Goal: Task Accomplishment & Management: Use online tool/utility

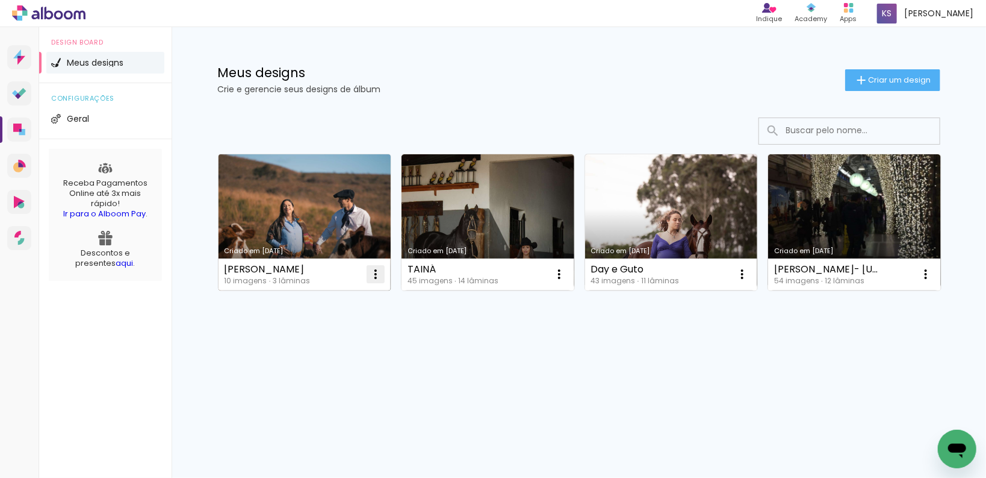
click at [366, 274] on paper-icon-button at bounding box center [376, 274] width 24 height 24
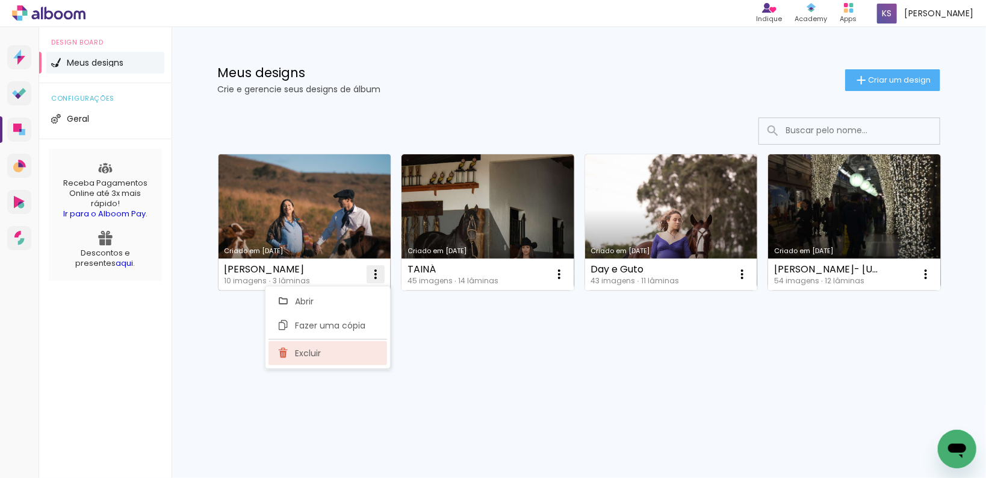
click at [367, 347] on paper-item "Excluir" at bounding box center [328, 353] width 119 height 24
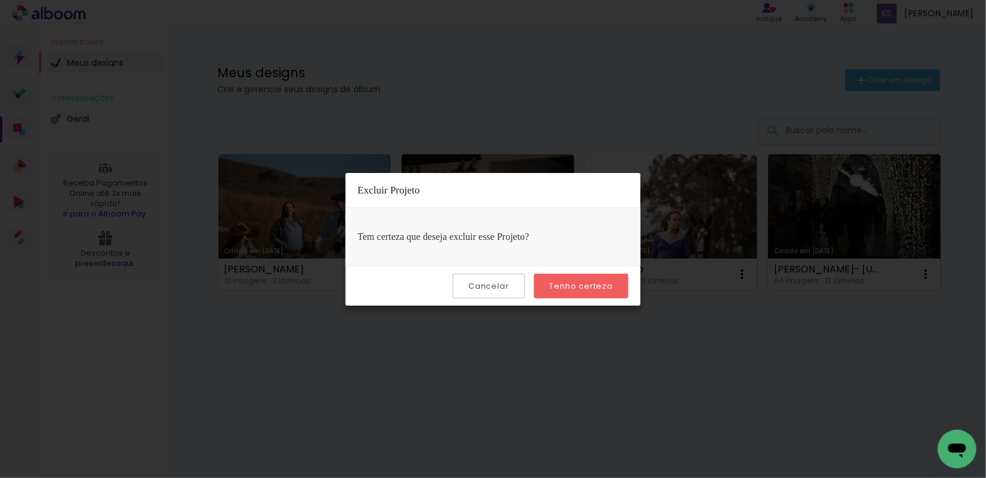
click at [0, 0] on slot "Tenho certeza" at bounding box center [0, 0] width 0 height 0
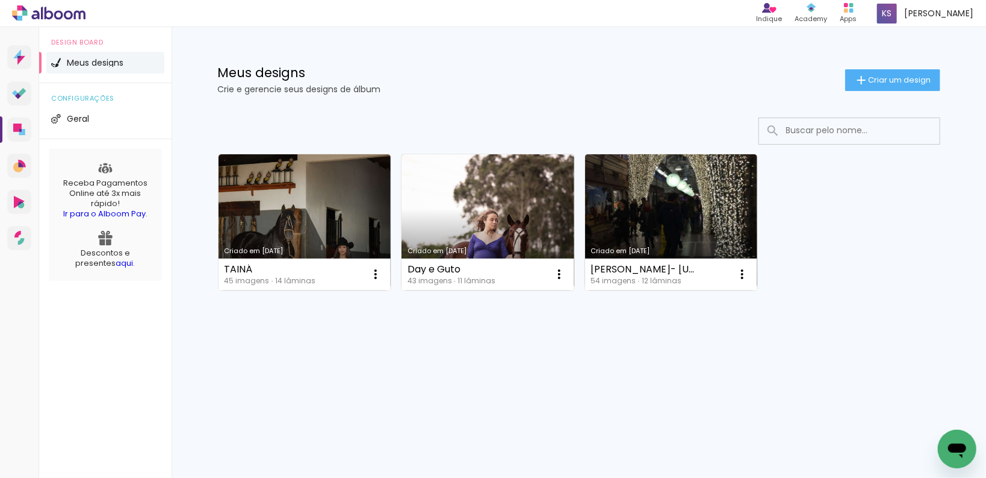
click at [862, 93] on div "Meus designs Crie e gerencie seus designs de álbum Criar um design" at bounding box center [579, 66] width 783 height 78
click at [870, 76] on span "Criar um design" at bounding box center [900, 80] width 63 height 8
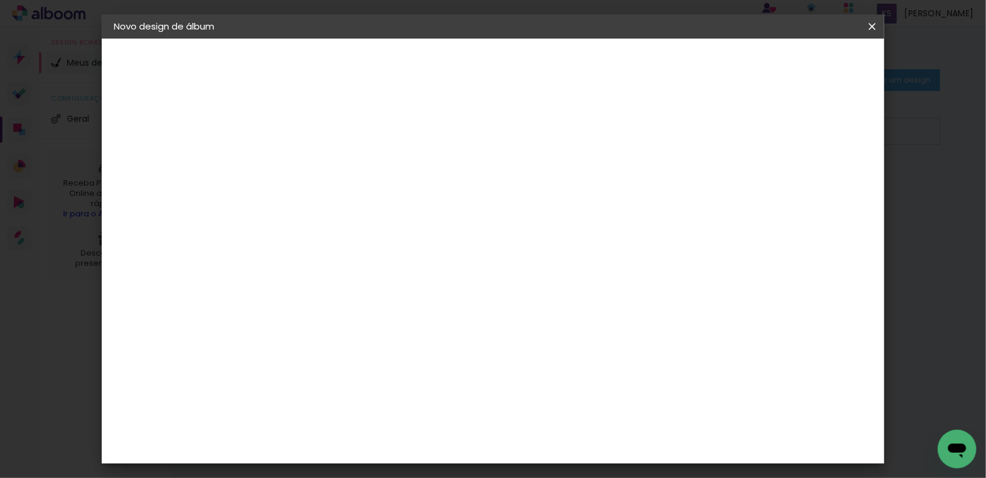
click at [0, 0] on paper-input-container "Título do álbum" at bounding box center [0, 0] width 0 height 0
type input "r"
type input "[PERSON_NAME]"
type paper-input "[PERSON_NAME]"
click at [434, 65] on paper-button "Avançar" at bounding box center [404, 64] width 59 height 20
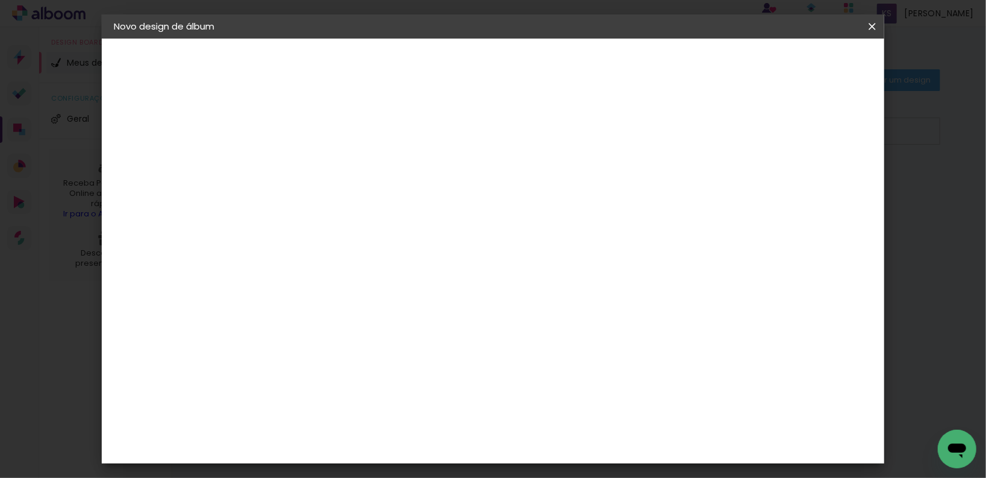
click at [376, 232] on input at bounding box center [342, 229] width 122 height 15
type input "P"
type paper-input "P"
click at [379, 275] on paper-item "PósClick" at bounding box center [341, 288] width 130 height 26
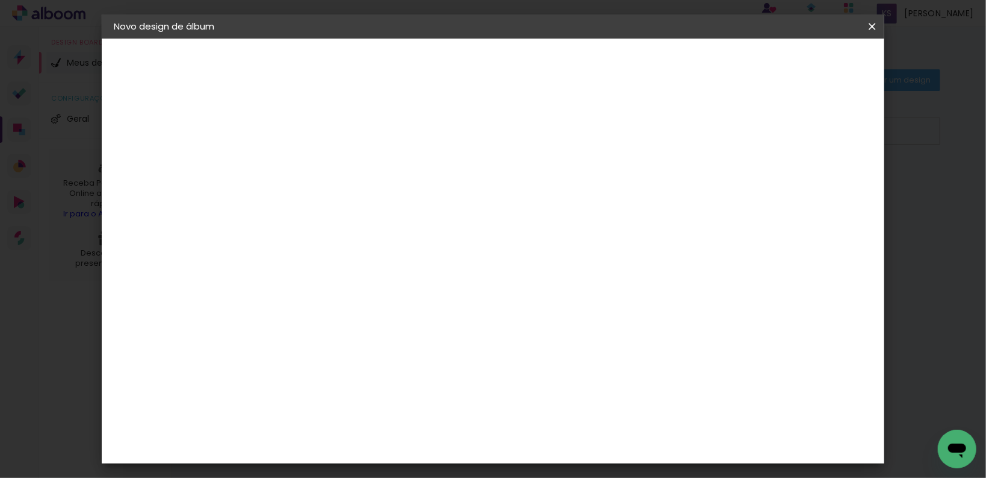
click at [536, 64] on paper-button "Avançar" at bounding box center [506, 64] width 59 height 20
click at [358, 201] on input "text" at bounding box center [334, 210] width 47 height 19
click at [492, 249] on paper-item "Slim" at bounding box center [571, 248] width 241 height 24
click at [458, 155] on input "Slim" at bounding box center [385, 149] width 148 height 19
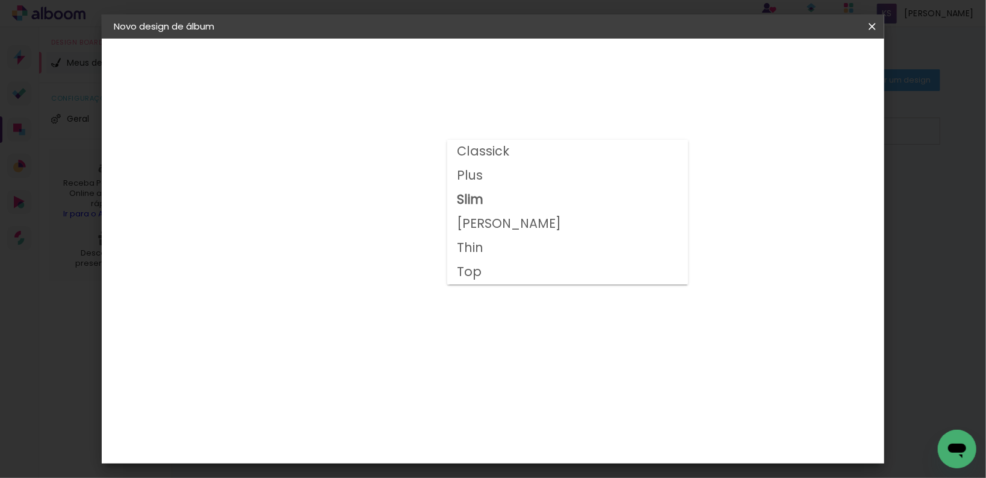
click at [408, 141] on div "Opções disponíveis Classick Plus Slim Tai Artmann Thin Top Tamanho Escolha o ta…" at bounding box center [391, 90] width 267 height 102
click at [458, 156] on input "Slim" at bounding box center [385, 149] width 148 height 19
click at [518, 149] on paper-item "Classick" at bounding box center [567, 152] width 241 height 24
click at [458, 149] on input "Classick" at bounding box center [385, 149] width 148 height 19
click at [500, 179] on paper-item "Plus" at bounding box center [567, 176] width 241 height 24
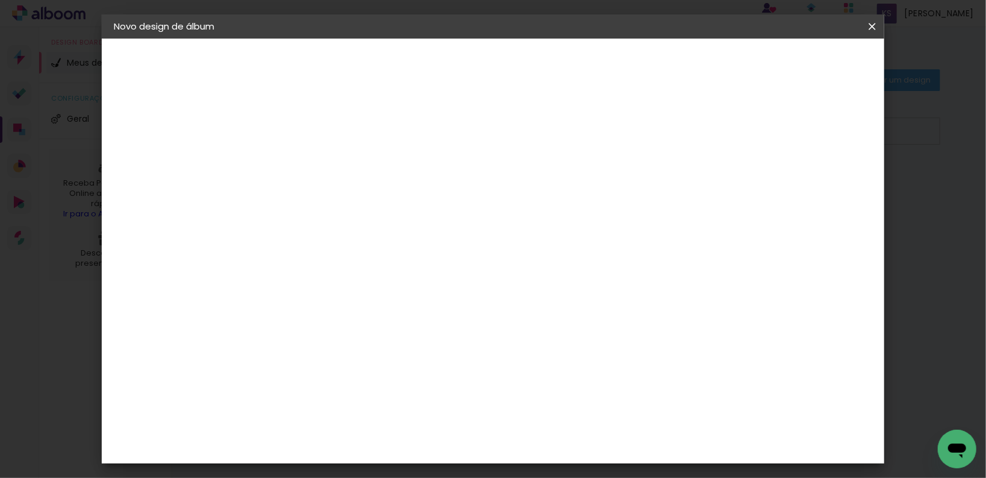
click at [458, 152] on input "Plus" at bounding box center [385, 149] width 148 height 19
click at [496, 202] on paper-item "Slim" at bounding box center [567, 200] width 241 height 24
type input "Slim"
click at [392, 369] on span "30 × 35" at bounding box center [364, 381] width 56 height 25
click at [0, 0] on slot "Avançar" at bounding box center [0, 0] width 0 height 0
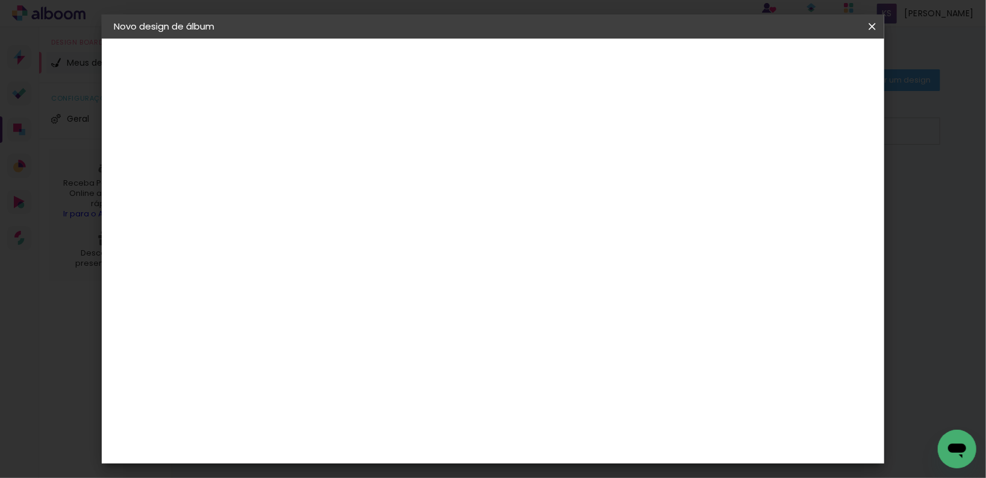
click at [799, 67] on span "Iniciar design" at bounding box center [771, 64] width 55 height 8
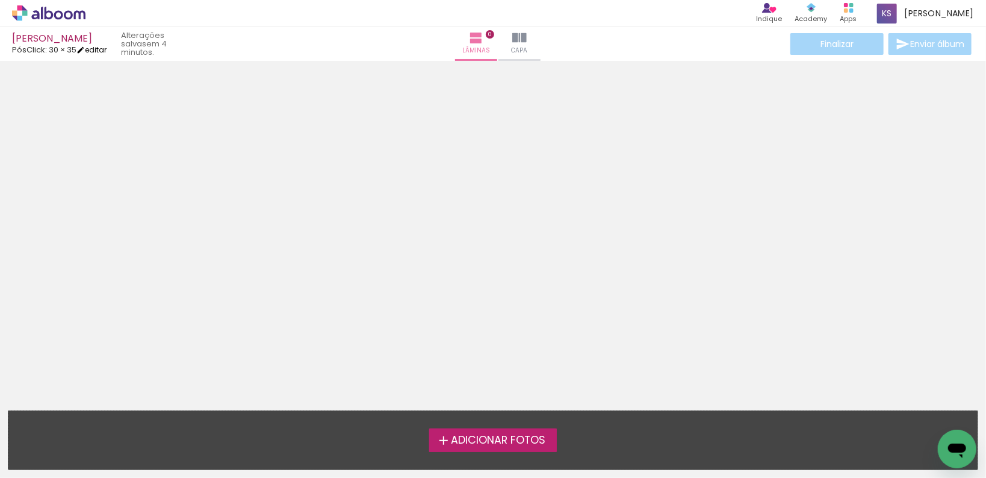
click at [92, 50] on link "editar" at bounding box center [91, 50] width 30 height 10
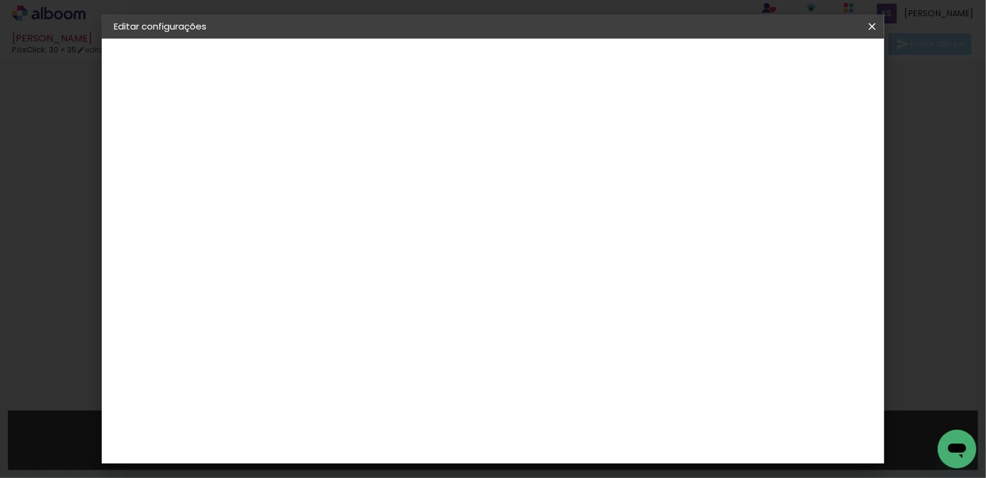
click at [173, 152] on div "PósClick" at bounding box center [156, 149] width 34 height 8
click at [190, 176] on iron-pages "Modelo Escolhendo modelo... Tamanho livre" at bounding box center [180, 176] width 132 height 24
click at [159, 147] on iron-pages "Fornecedor Escolhendo fornecedor..." at bounding box center [180, 149] width 132 height 24
click at [869, 28] on iron-icon at bounding box center [872, 26] width 14 height 12
click at [866, 11] on iron-overlay-backdrop at bounding box center [493, 239] width 986 height 478
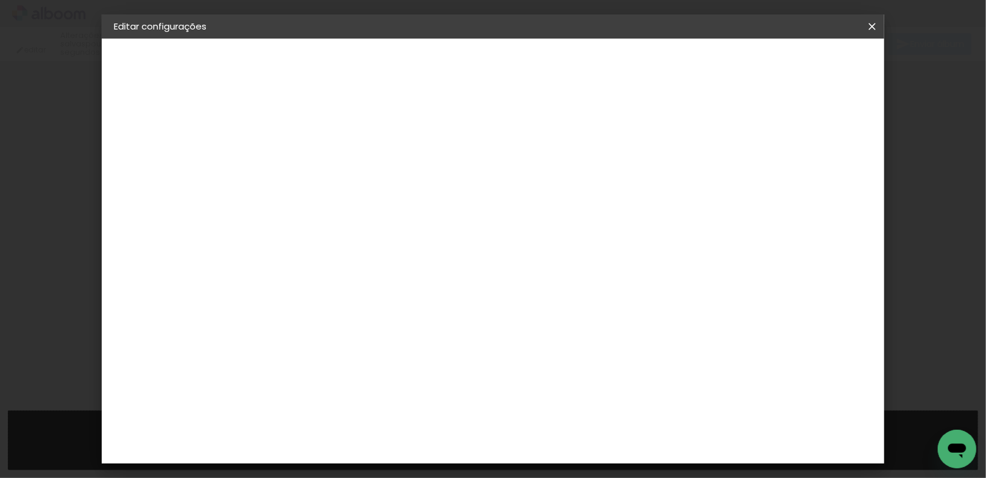
click at [873, 25] on iron-icon at bounding box center [872, 26] width 14 height 12
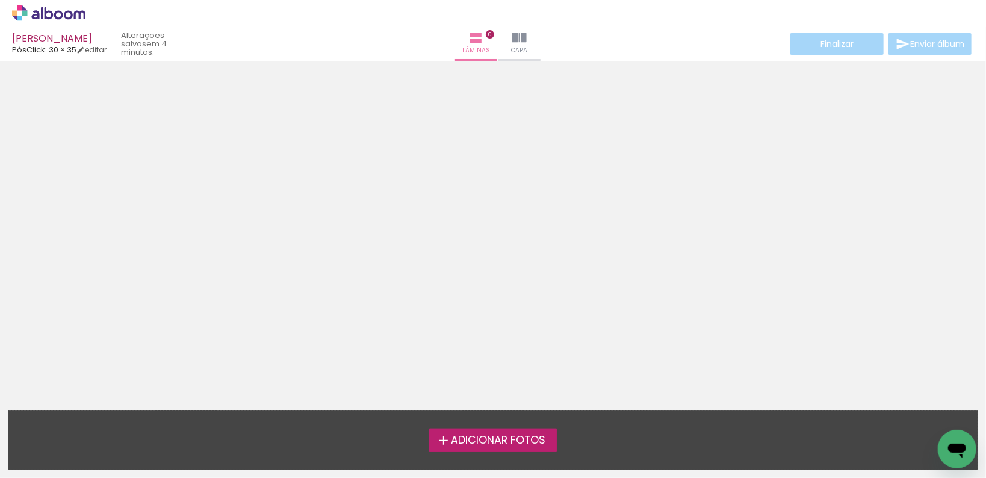
click at [490, 446] on span "Adicionar Fotos" at bounding box center [498, 440] width 95 height 11
click at [0, 0] on input "file" at bounding box center [0, 0] width 0 height 0
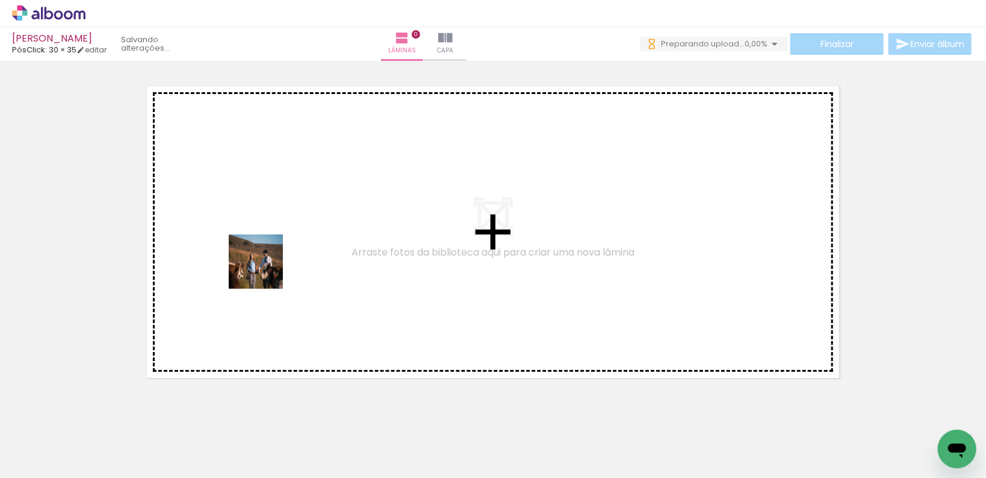
drag, startPoint x: 129, startPoint y: 439, endPoint x: 265, endPoint y: 270, distance: 217.2
click at [265, 270] on quentale-workspace at bounding box center [493, 239] width 986 height 478
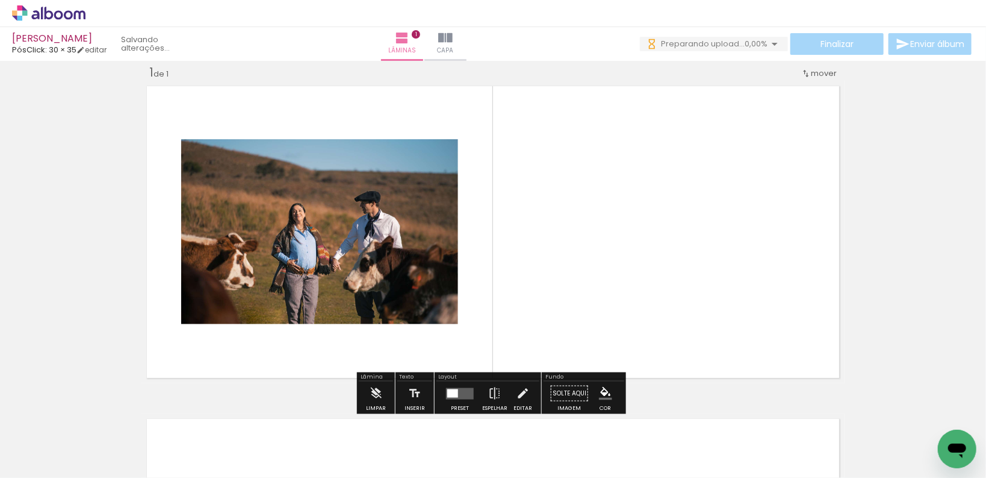
scroll to position [15, 0]
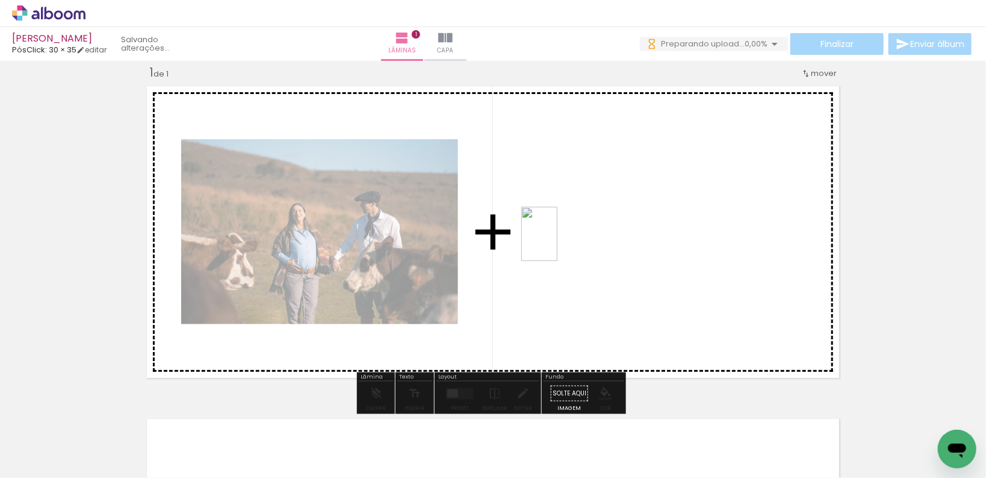
drag, startPoint x: 203, startPoint y: 428, endPoint x: 558, endPoint y: 243, distance: 400.0
click at [558, 243] on quentale-workspace at bounding box center [493, 239] width 986 height 478
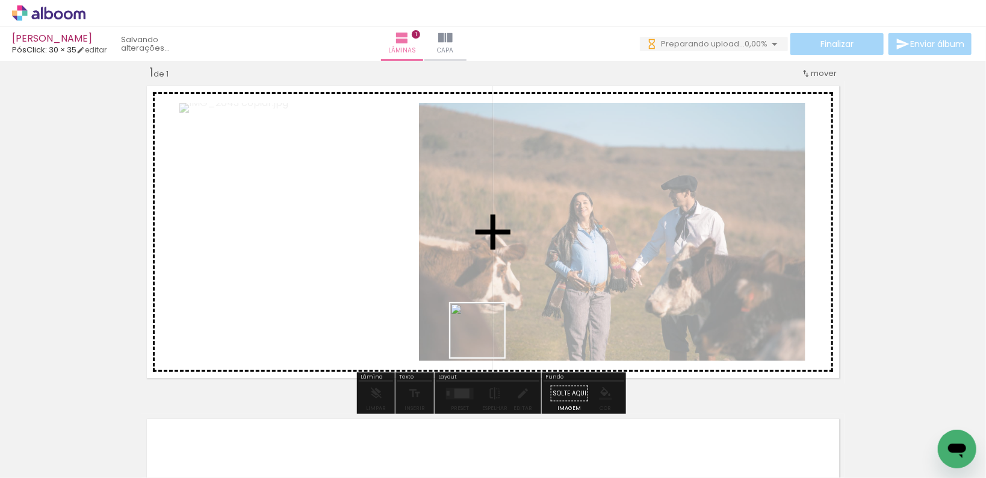
drag, startPoint x: 283, startPoint y: 451, endPoint x: 487, endPoint y: 339, distance: 232.3
click at [487, 339] on quentale-workspace at bounding box center [493, 239] width 986 height 478
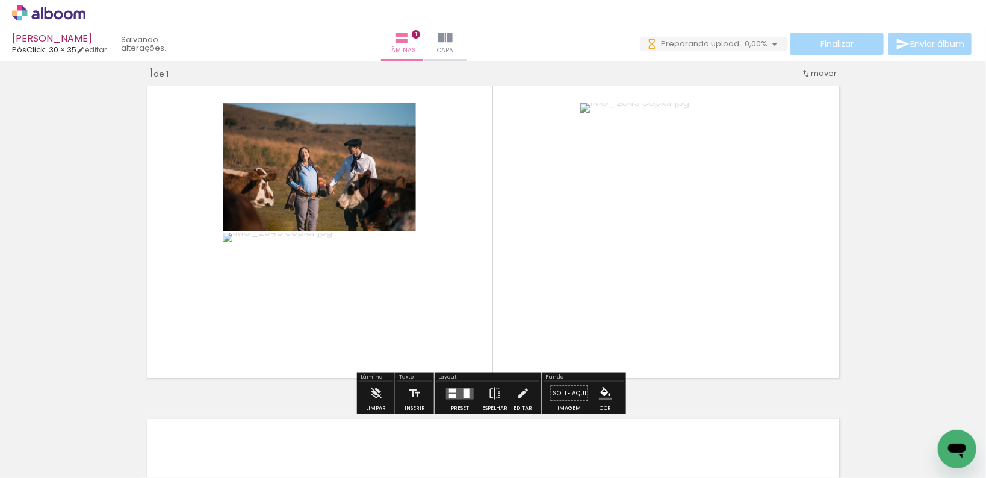
scroll to position [63, 0]
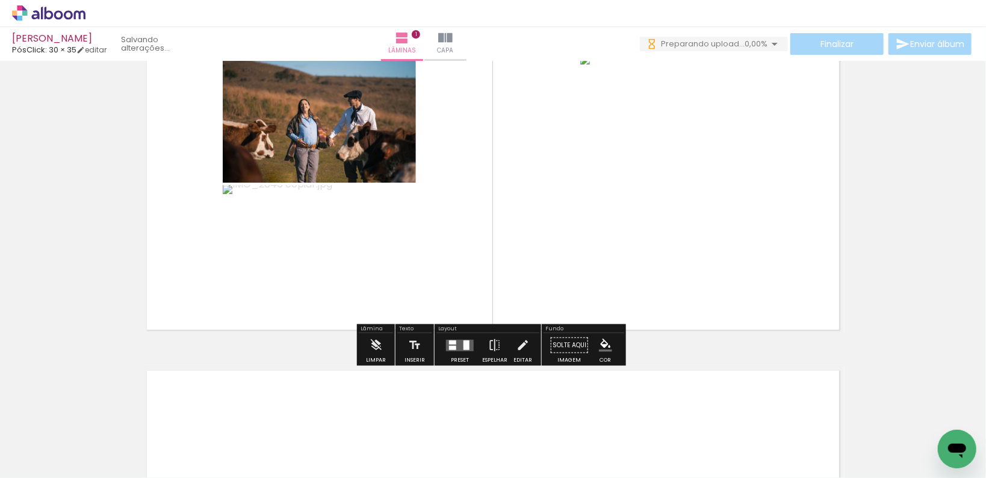
click at [453, 347] on quentale-layouter at bounding box center [460, 344] width 28 height 11
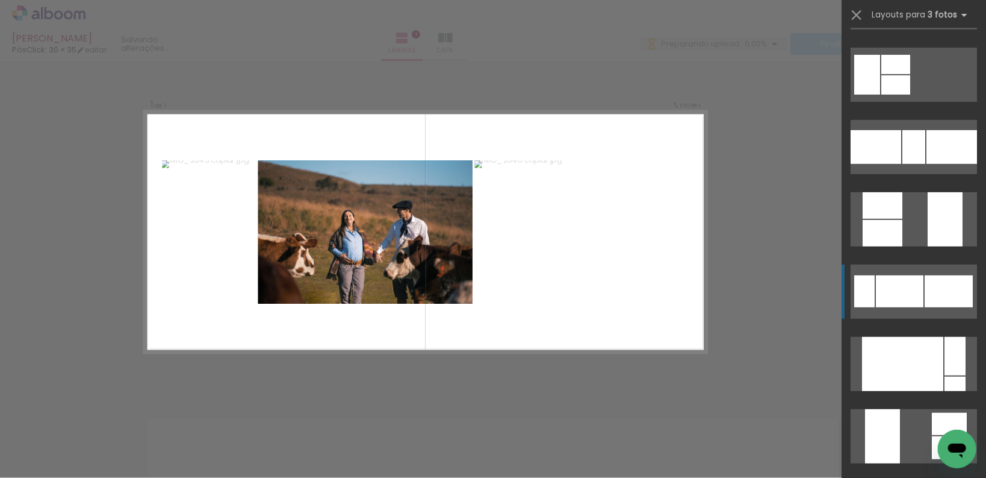
scroll to position [289, 0]
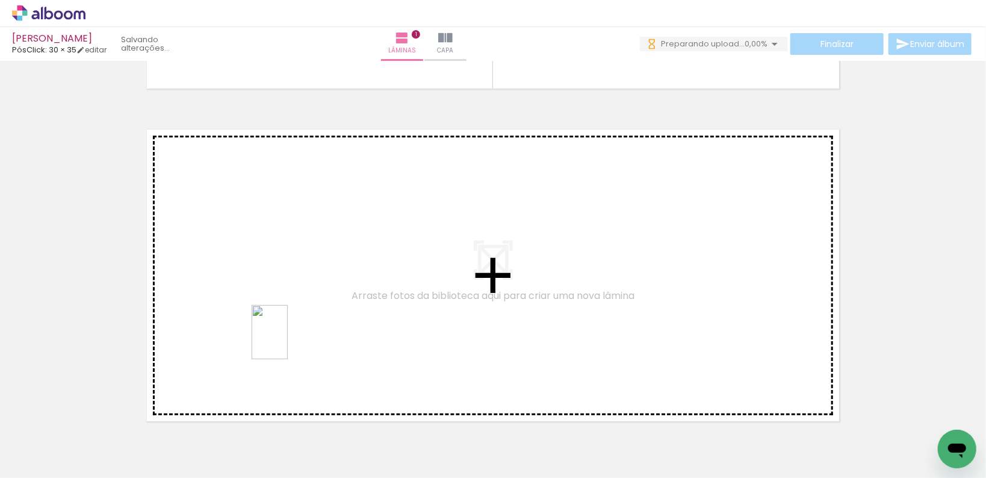
scroll to position [0, 0]
drag, startPoint x: 337, startPoint y: 451, endPoint x: 287, endPoint y: 334, distance: 127.6
click at [287, 334] on quentale-workspace at bounding box center [493, 239] width 986 height 478
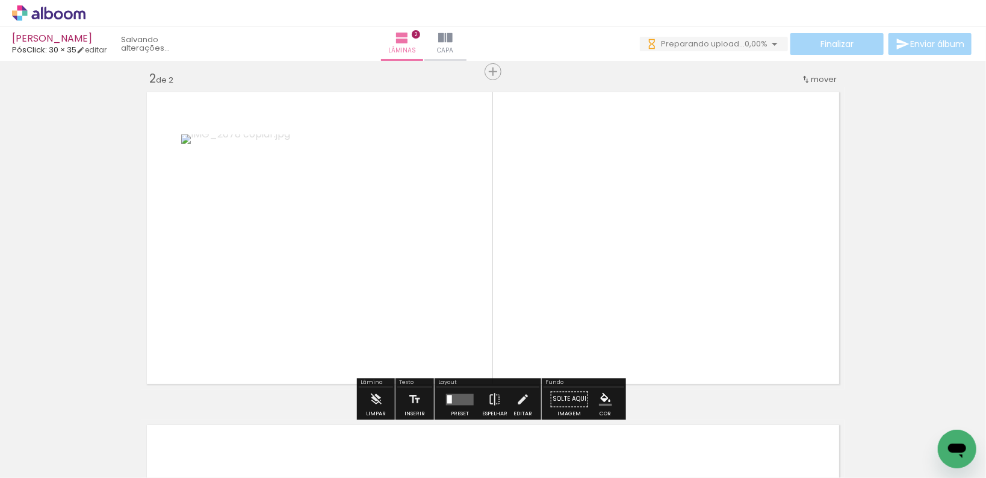
scroll to position [347, 0]
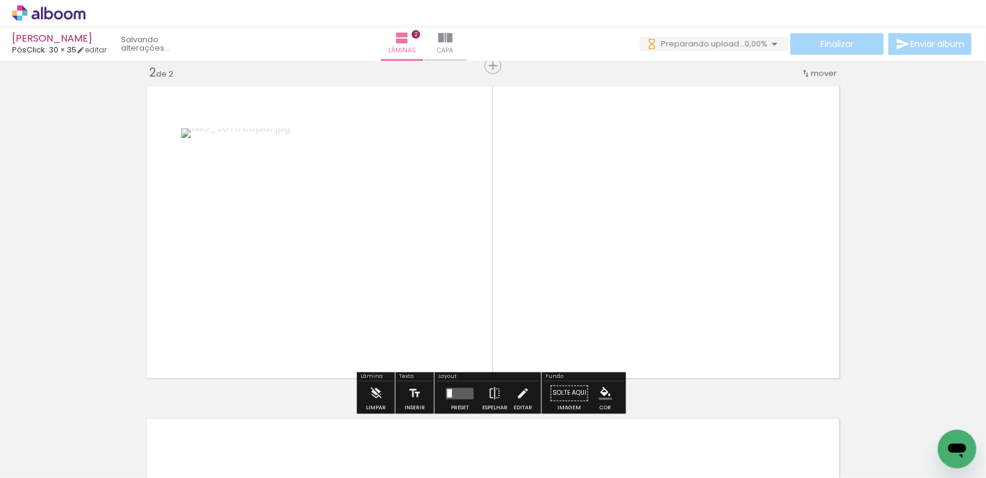
drag, startPoint x: 388, startPoint y: 436, endPoint x: 393, endPoint y: 295, distance: 141.0
click at [391, 331] on quentale-workspace at bounding box center [493, 239] width 986 height 478
drag, startPoint x: 393, startPoint y: 295, endPoint x: 395, endPoint y: 288, distance: 6.9
click at [395, 288] on quentale-layouter at bounding box center [493, 232] width 703 height 302
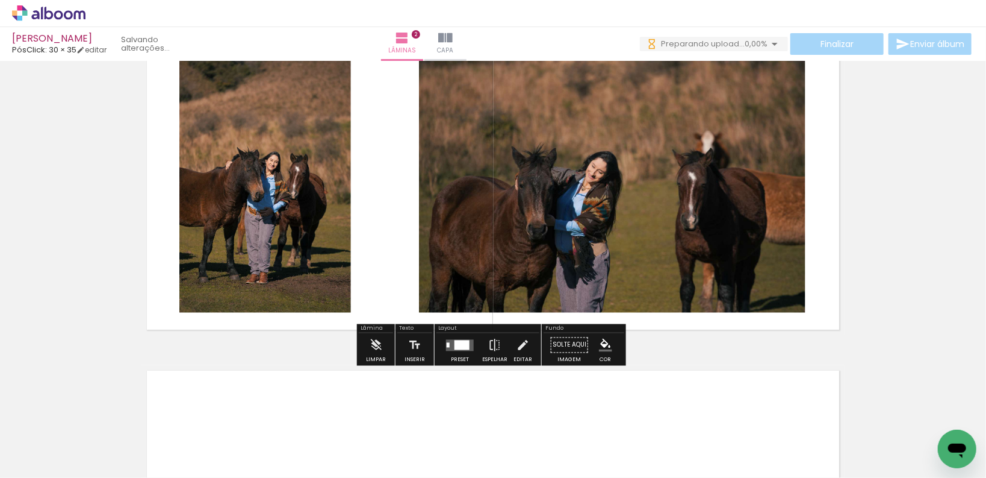
scroll to position [0, 0]
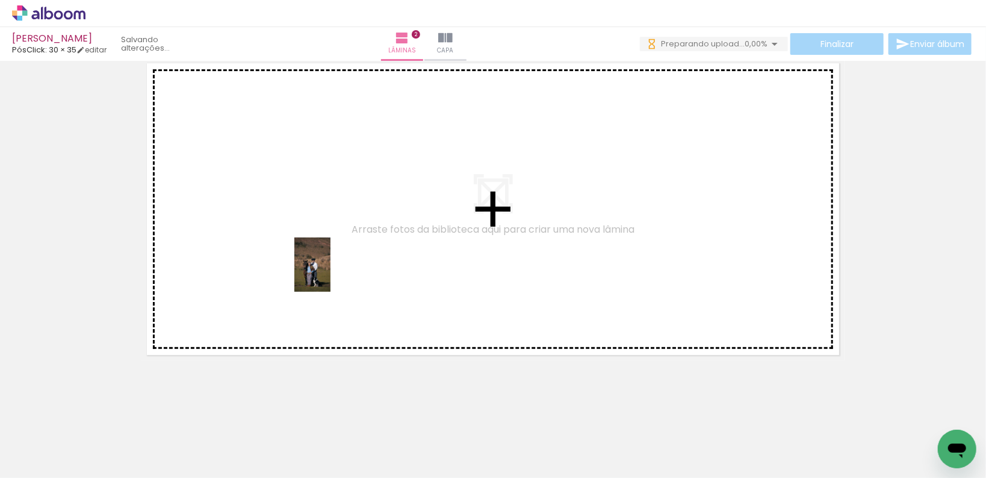
drag, startPoint x: 449, startPoint y: 441, endPoint x: 330, endPoint y: 272, distance: 206.2
click at [330, 272] on quentale-workspace at bounding box center [493, 239] width 986 height 478
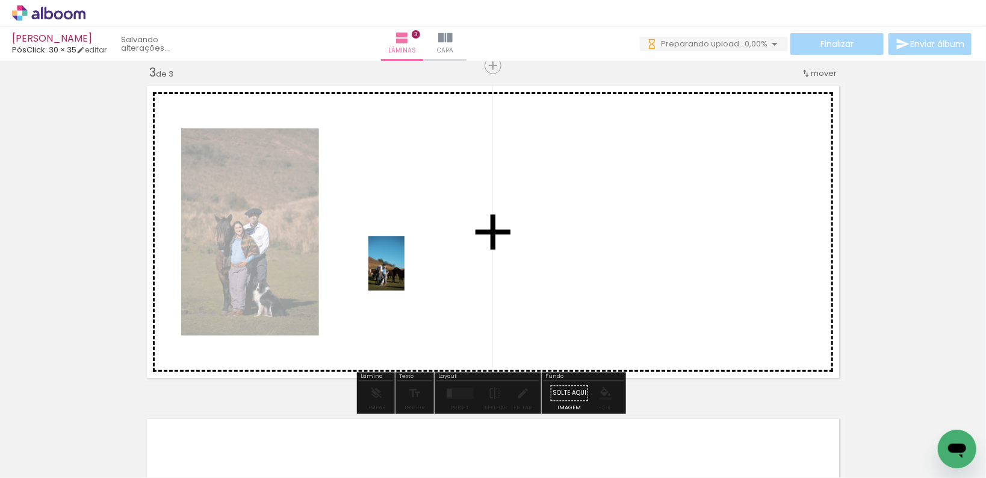
drag, startPoint x: 590, startPoint y: 438, endPoint x: 394, endPoint y: 260, distance: 264.7
click at [394, 260] on quentale-workspace at bounding box center [493, 239] width 986 height 478
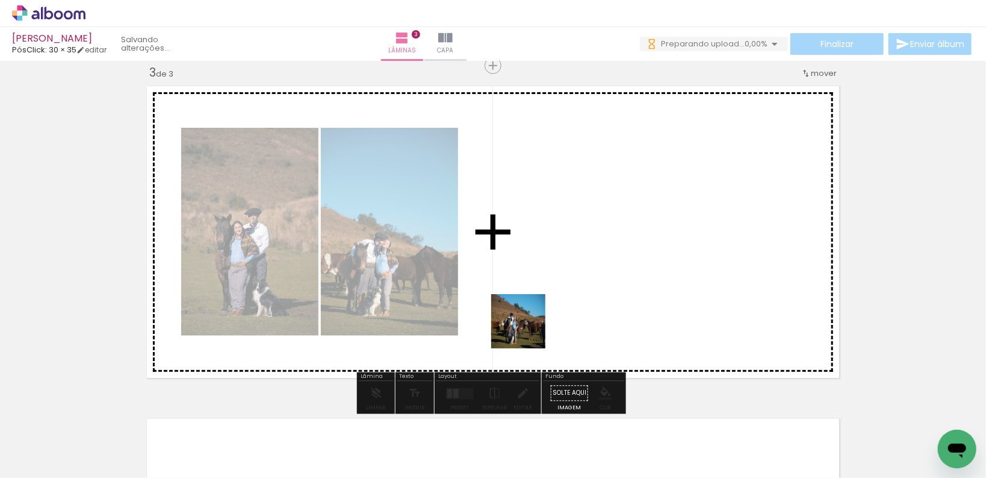
drag, startPoint x: 511, startPoint y: 445, endPoint x: 564, endPoint y: 231, distance: 220.7
click at [564, 231] on quentale-workspace at bounding box center [493, 239] width 986 height 478
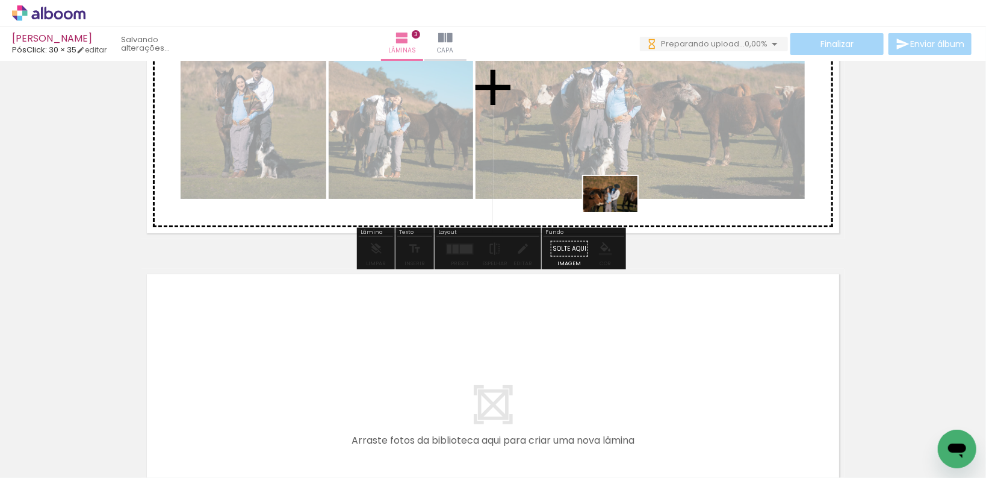
drag, startPoint x: 657, startPoint y: 442, endPoint x: 608, endPoint y: 166, distance: 280.1
click at [608, 166] on quentale-workspace at bounding box center [493, 239] width 986 height 478
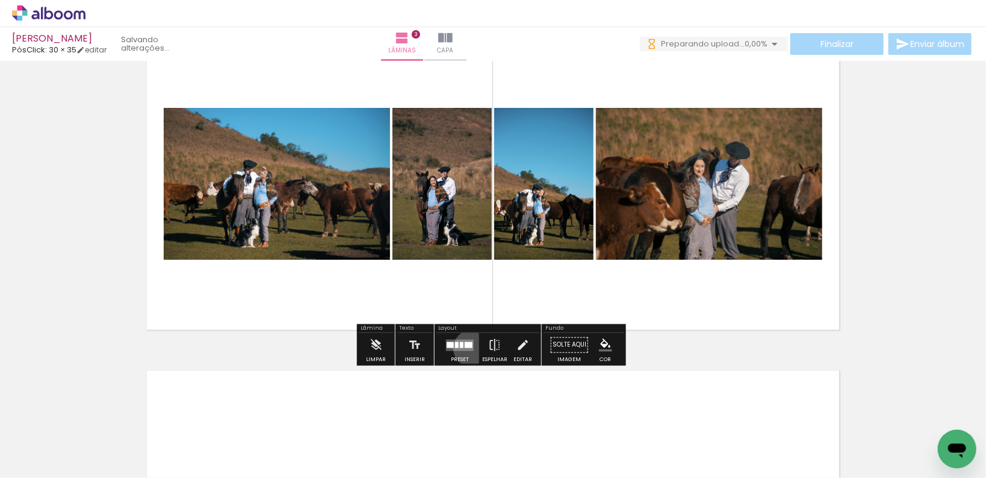
click at [469, 347] on quentale-layouter at bounding box center [460, 344] width 28 height 11
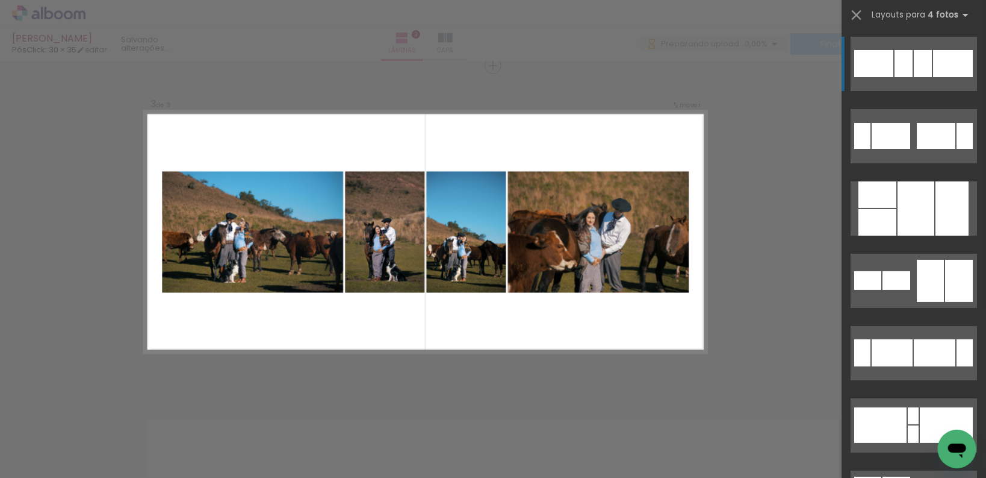
click at [926, 72] on div at bounding box center [923, 63] width 18 height 27
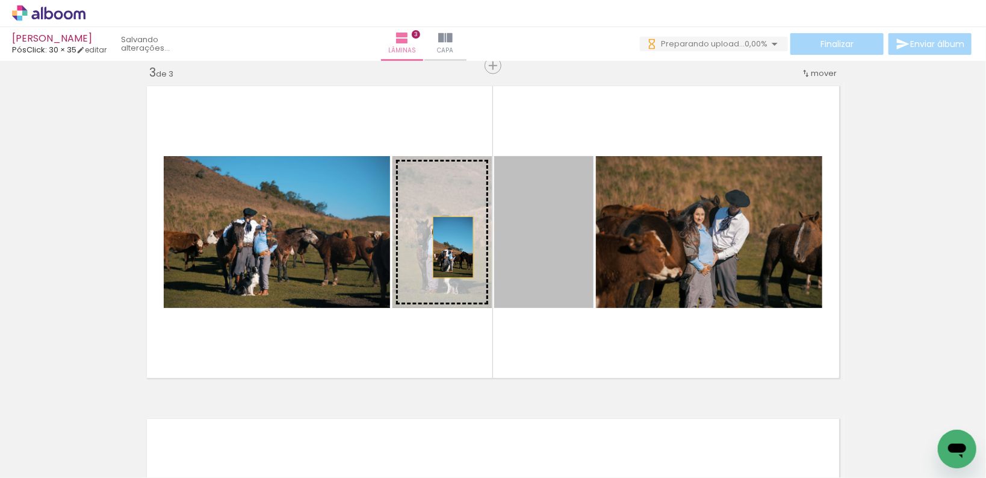
drag, startPoint x: 547, startPoint y: 233, endPoint x: 446, endPoint y: 247, distance: 102.2
click at [0, 0] on slot at bounding box center [0, 0] width 0 height 0
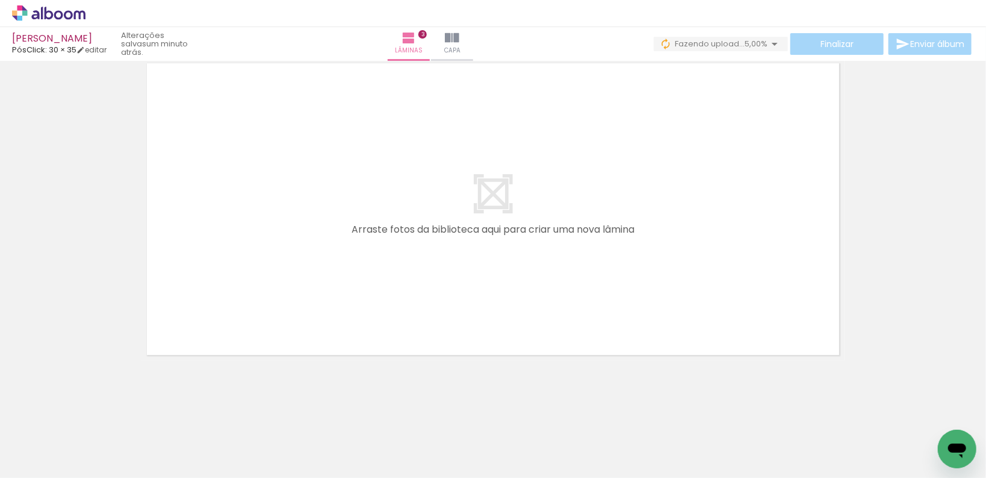
scroll to position [0, 453]
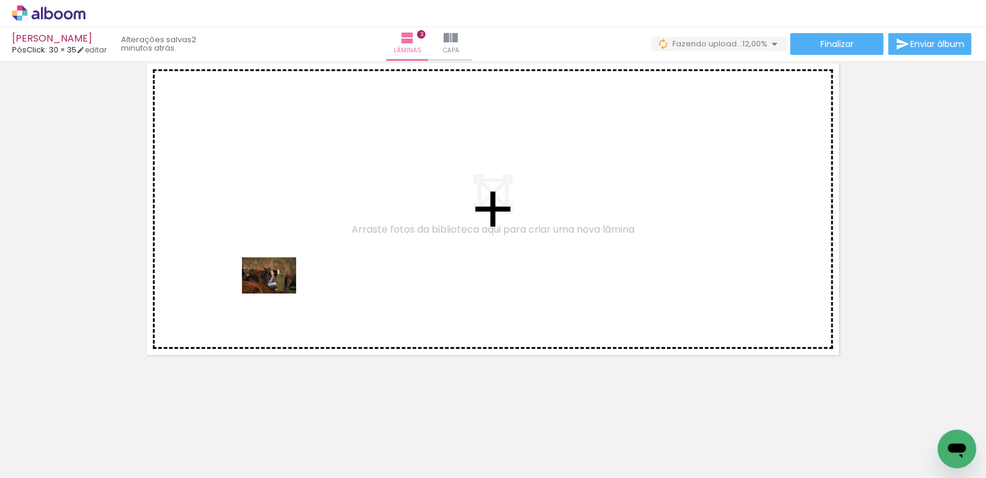
drag, startPoint x: 271, startPoint y: 454, endPoint x: 278, endPoint y: 291, distance: 162.8
click at [278, 291] on quentale-workspace at bounding box center [493, 239] width 986 height 478
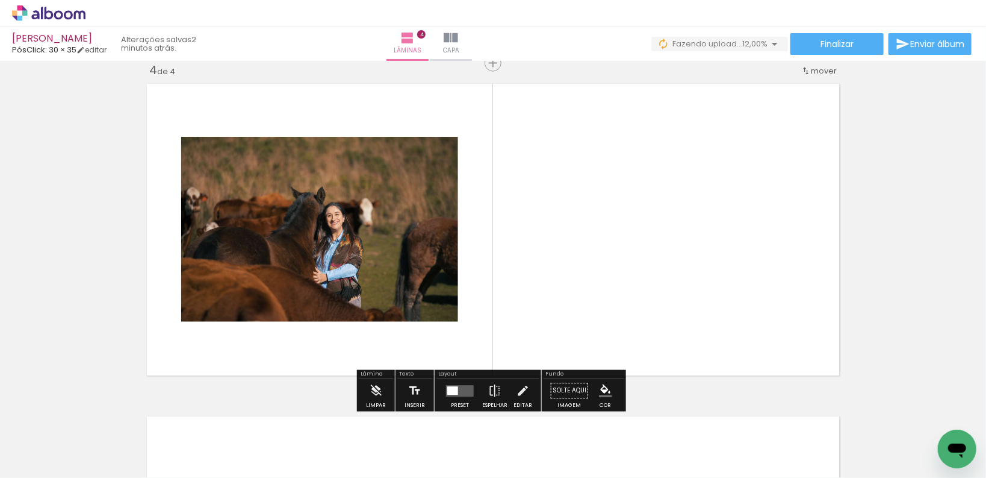
scroll to position [1012, 0]
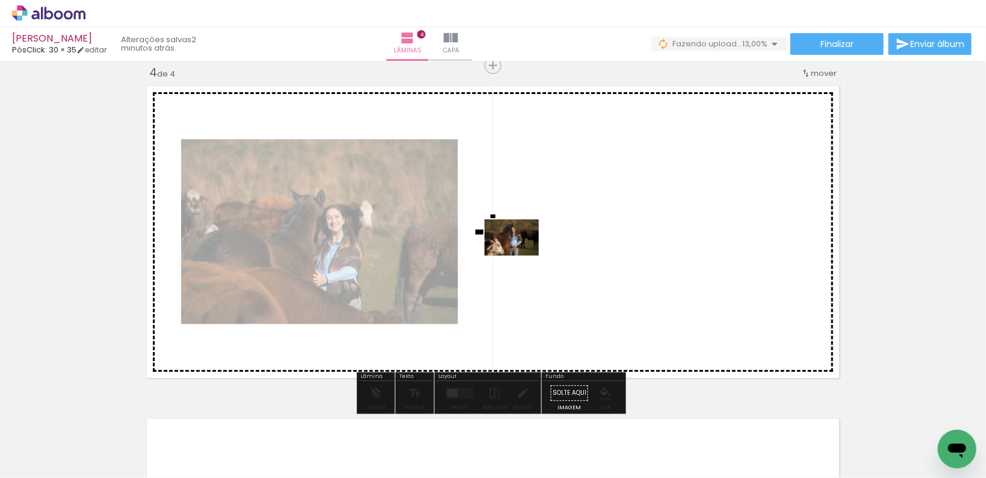
drag, startPoint x: 394, startPoint y: 399, endPoint x: 521, endPoint y: 255, distance: 191.1
click at [521, 255] on quentale-workspace at bounding box center [493, 239] width 986 height 478
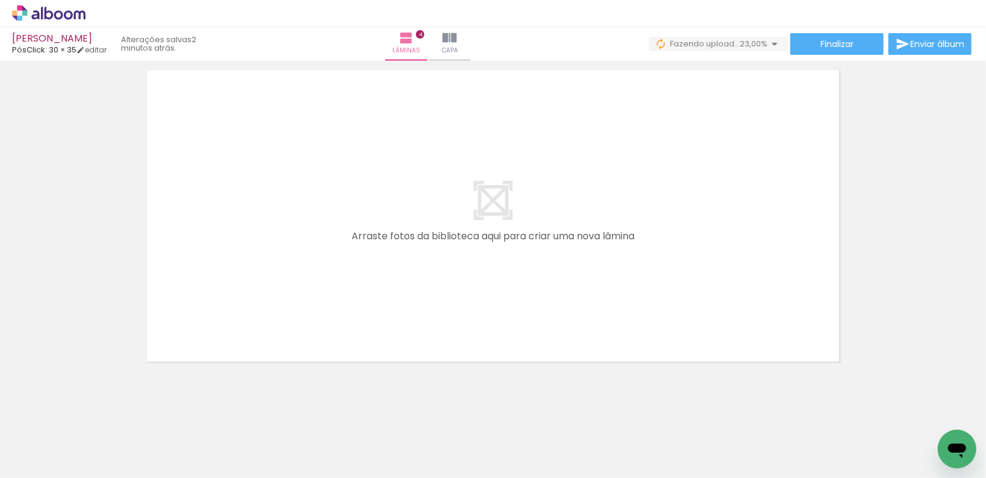
scroll to position [1368, 0]
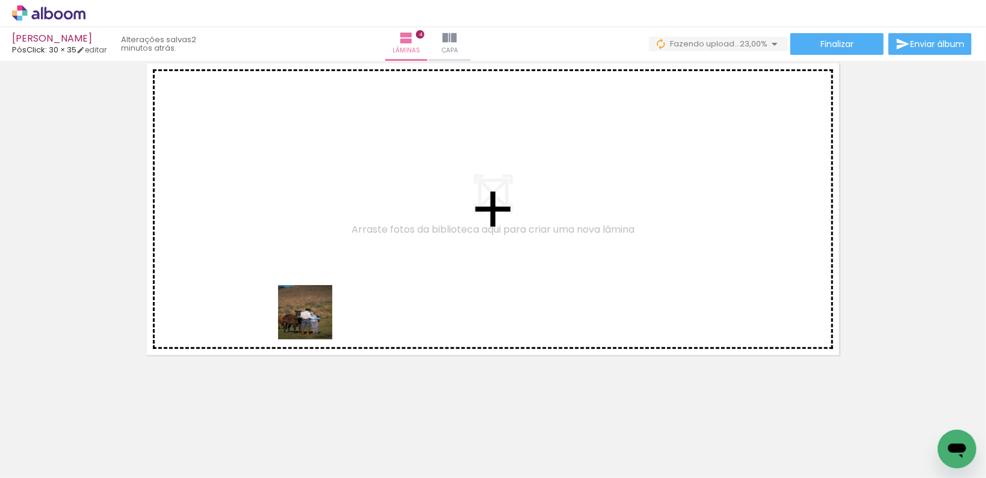
drag, startPoint x: 416, startPoint y: 450, endPoint x: 314, endPoint y: 304, distance: 177.9
click at [305, 300] on quentale-workspace at bounding box center [493, 239] width 986 height 478
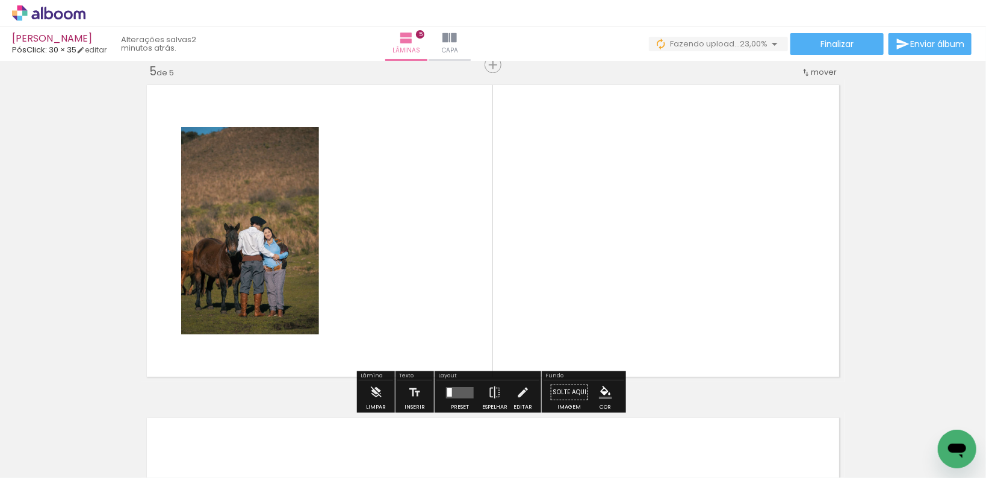
scroll to position [1345, 0]
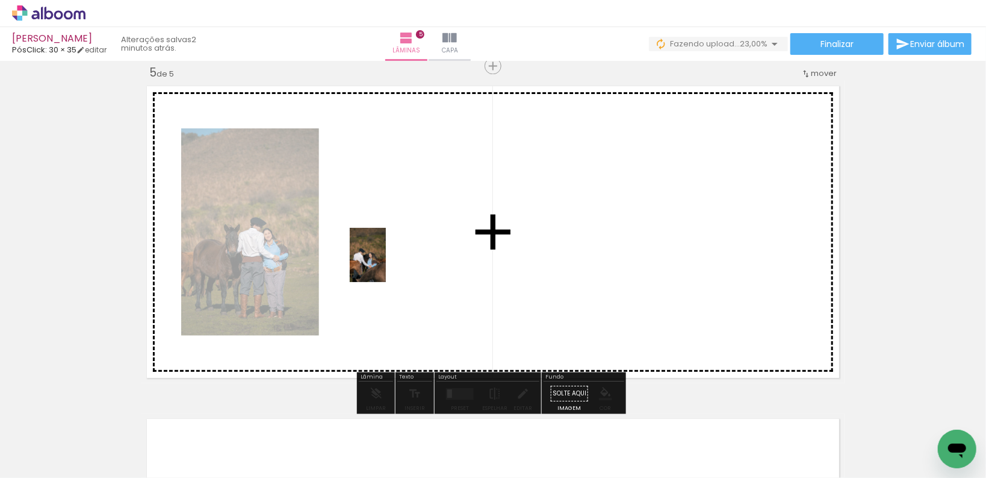
drag, startPoint x: 486, startPoint y: 444, endPoint x: 385, endPoint y: 262, distance: 207.8
click at [385, 262] on quentale-workspace at bounding box center [493, 239] width 986 height 478
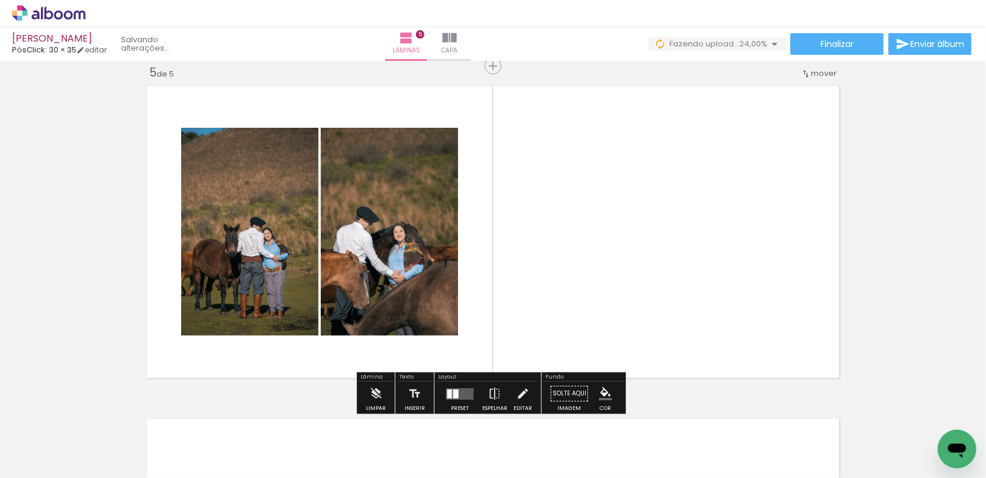
drag, startPoint x: 559, startPoint y: 448, endPoint x: 517, endPoint y: 264, distance: 189.0
click at [517, 264] on quentale-workspace at bounding box center [493, 239] width 986 height 478
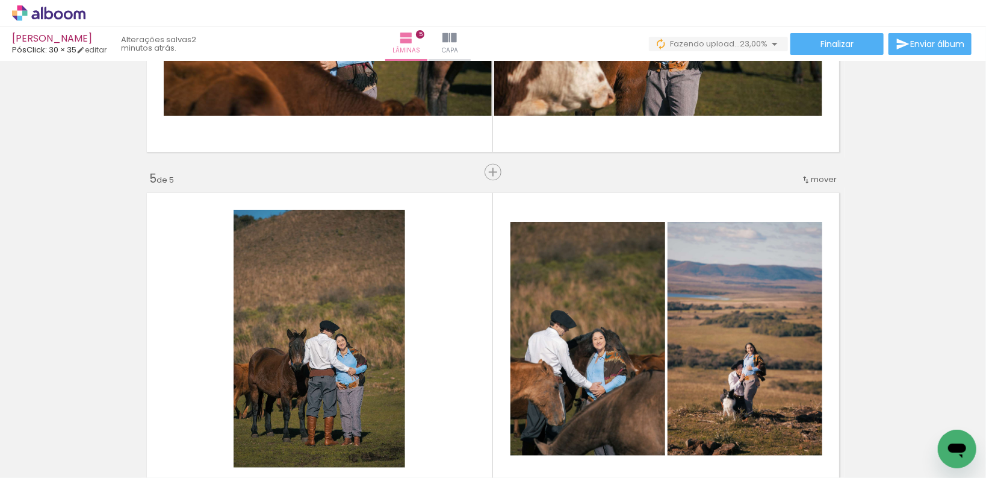
scroll to position [1297, 0]
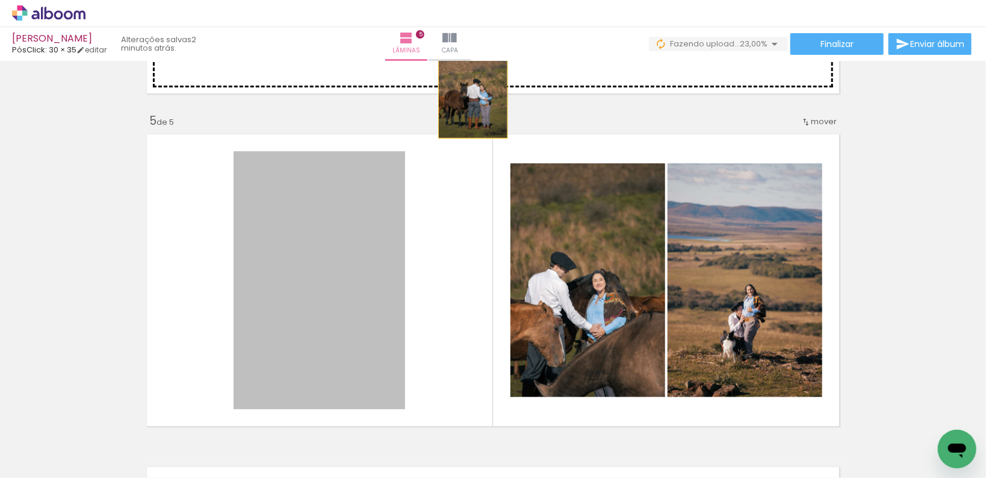
drag, startPoint x: 375, startPoint y: 279, endPoint x: 470, endPoint y: 86, distance: 215.7
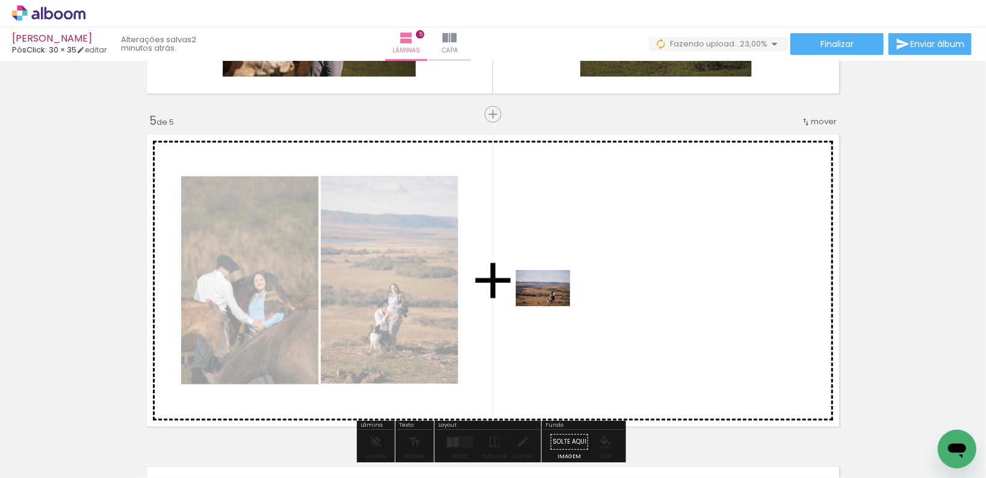
drag, startPoint x: 600, startPoint y: 443, endPoint x: 552, endPoint y: 305, distance: 146.1
click at [552, 305] on quentale-workspace at bounding box center [493, 239] width 986 height 478
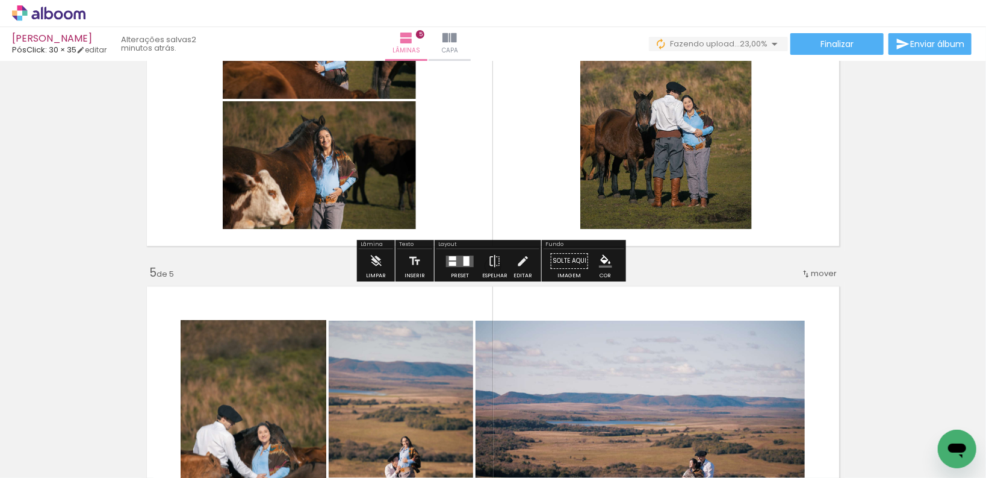
scroll to position [1200, 0]
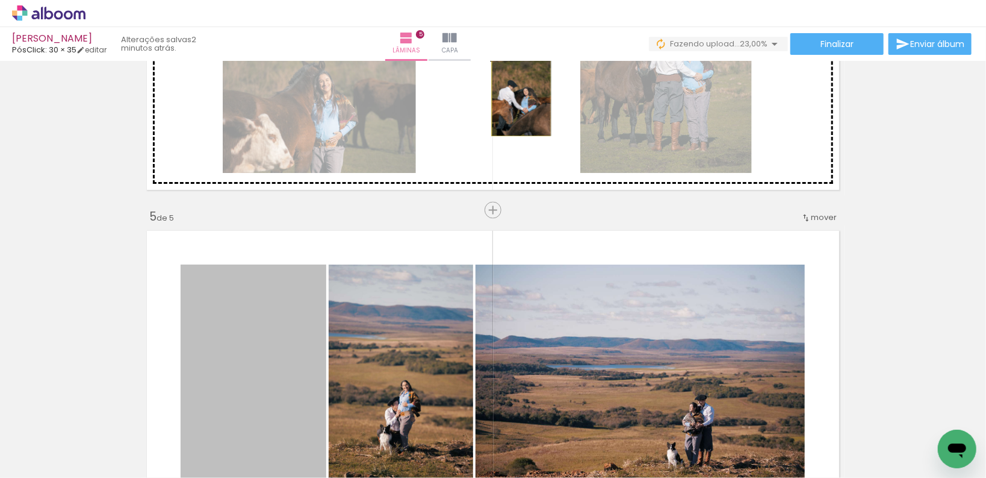
drag, startPoint x: 290, startPoint y: 317, endPoint x: 518, endPoint y: 91, distance: 321.1
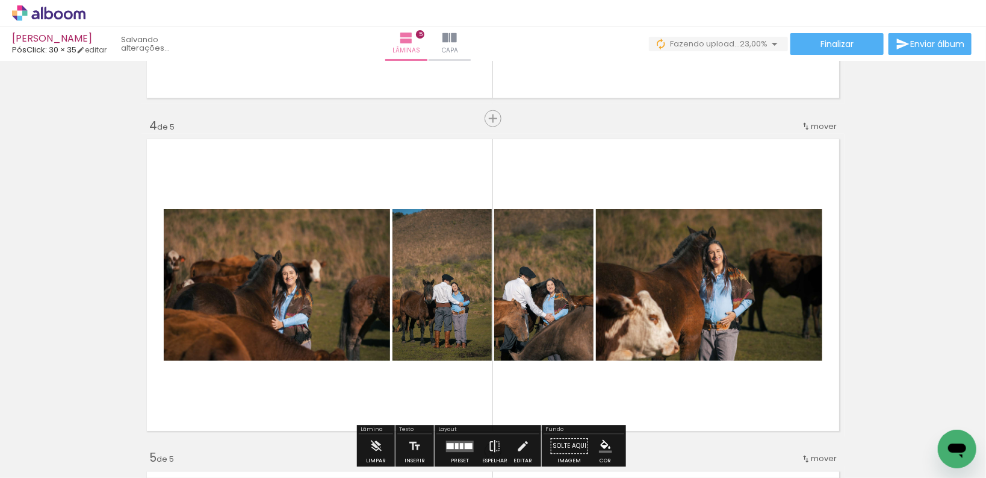
scroll to position [1104, 0]
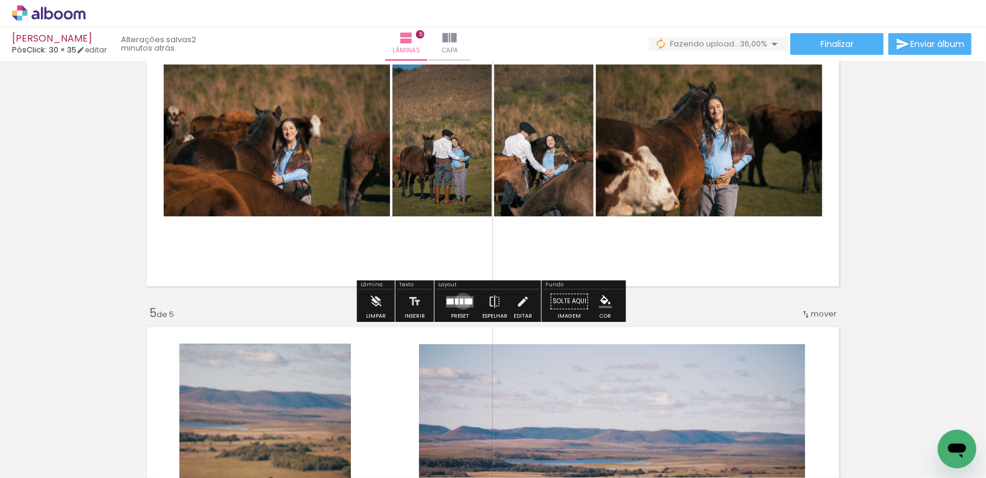
click at [461, 300] on quentale-layouter at bounding box center [460, 301] width 28 height 11
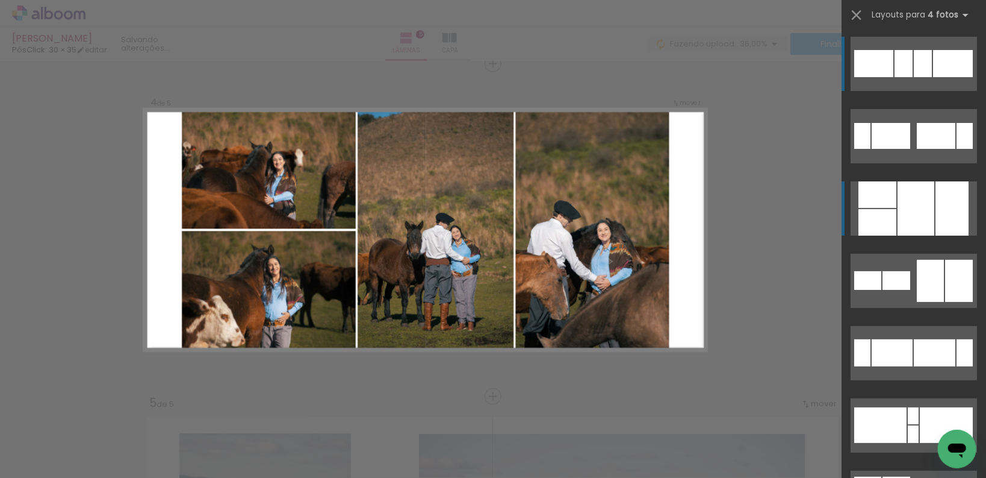
scroll to position [1012, 0]
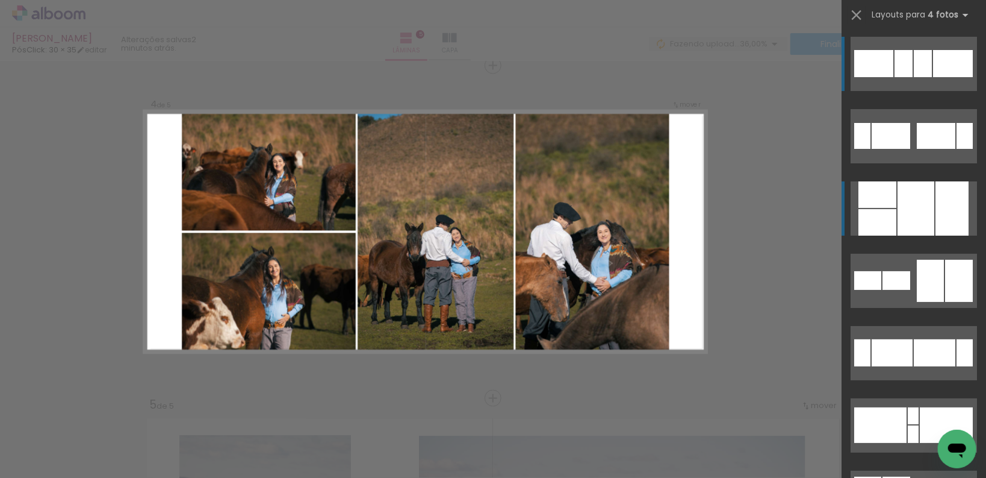
click at [898, 188] on div at bounding box center [916, 208] width 37 height 54
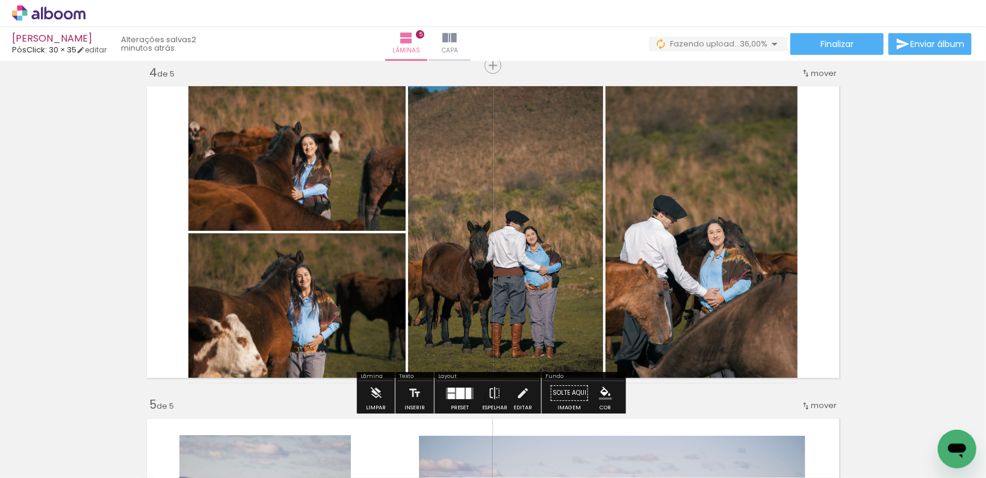
click at [466, 396] on div at bounding box center [468, 392] width 5 height 11
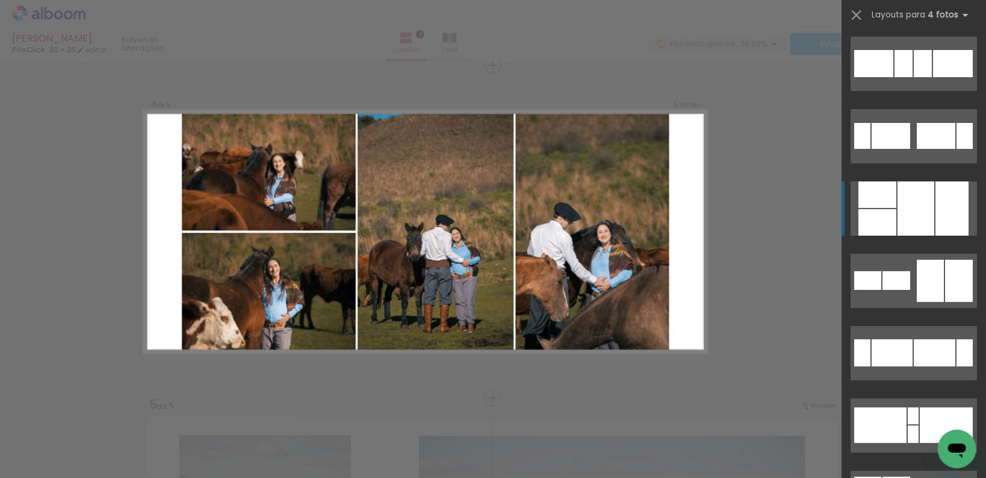
scroll to position [145, 0]
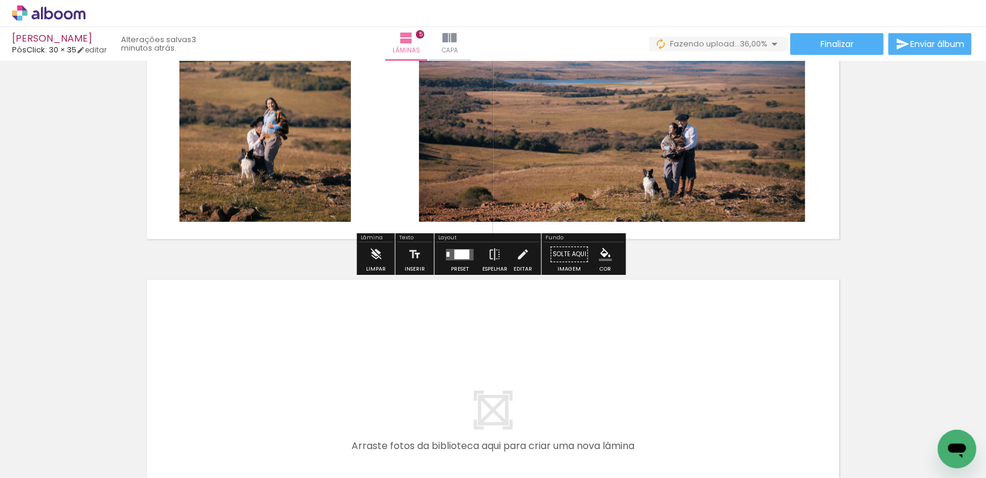
scroll to position [1494, 0]
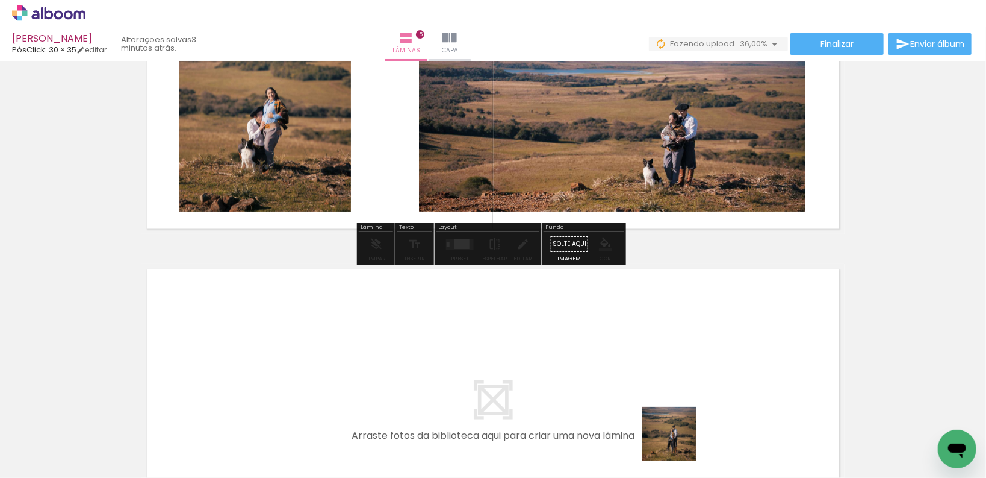
drag, startPoint x: 679, startPoint y: 448, endPoint x: 641, endPoint y: 232, distance: 219.4
click at [645, 247] on quentale-workspace at bounding box center [493, 239] width 986 height 478
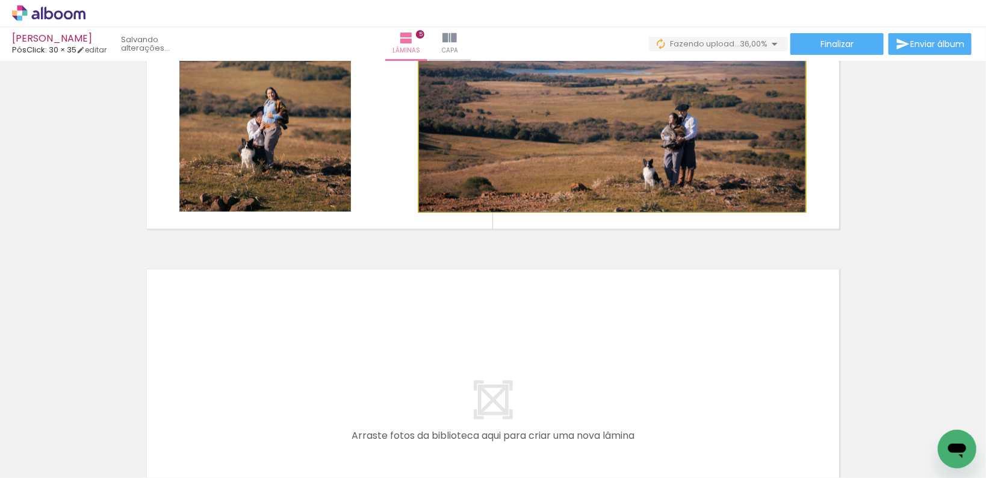
drag, startPoint x: 638, startPoint y: 202, endPoint x: 637, endPoint y: 193, distance: 8.5
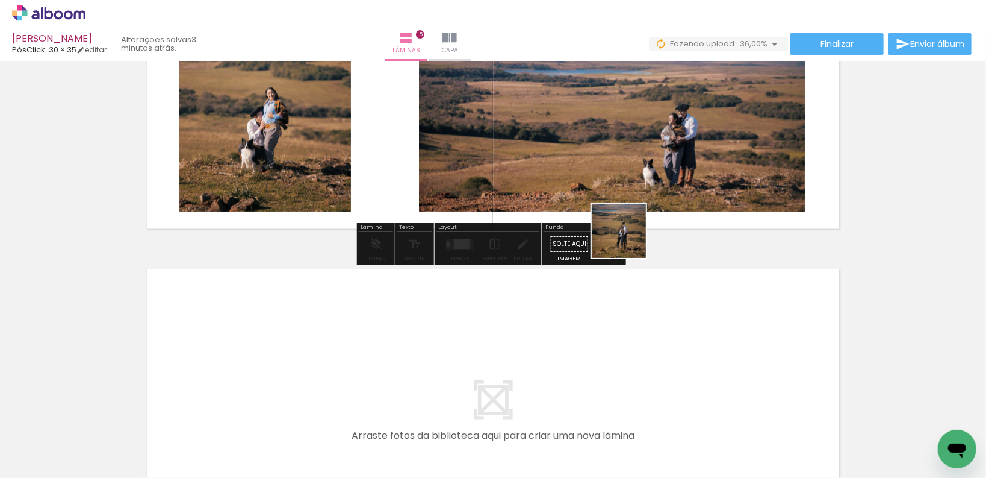
drag, startPoint x: 698, startPoint y: 440, endPoint x: 624, endPoint y: 178, distance: 271.5
click at [624, 178] on quentale-workspace at bounding box center [493, 239] width 986 height 478
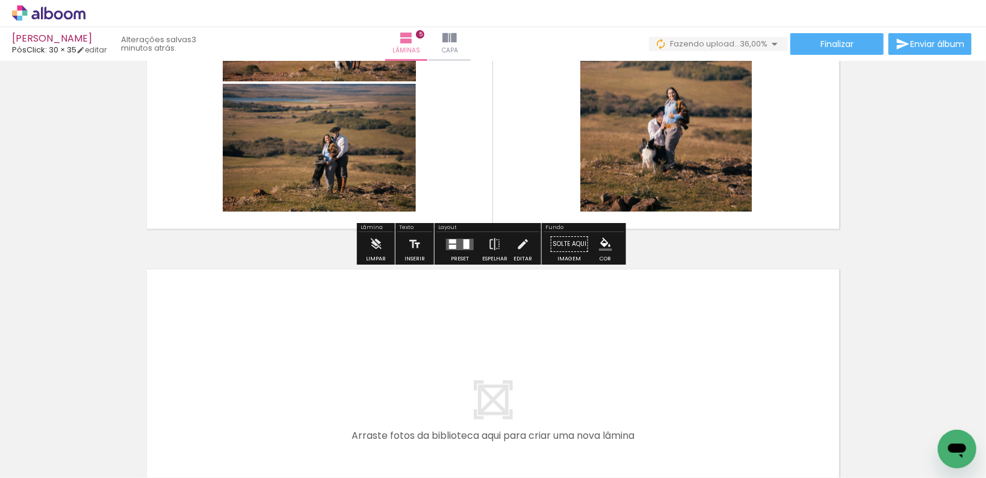
scroll to position [1398, 0]
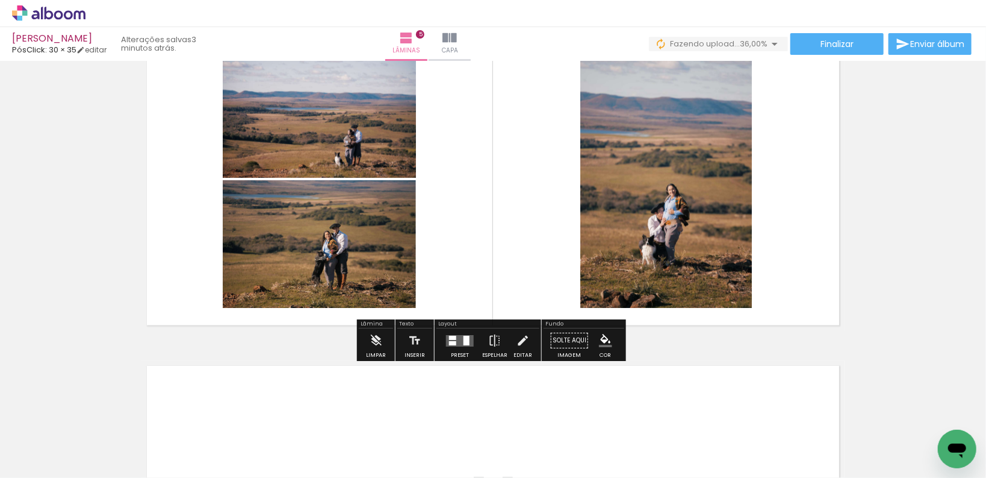
click at [464, 337] on div at bounding box center [467, 340] width 6 height 10
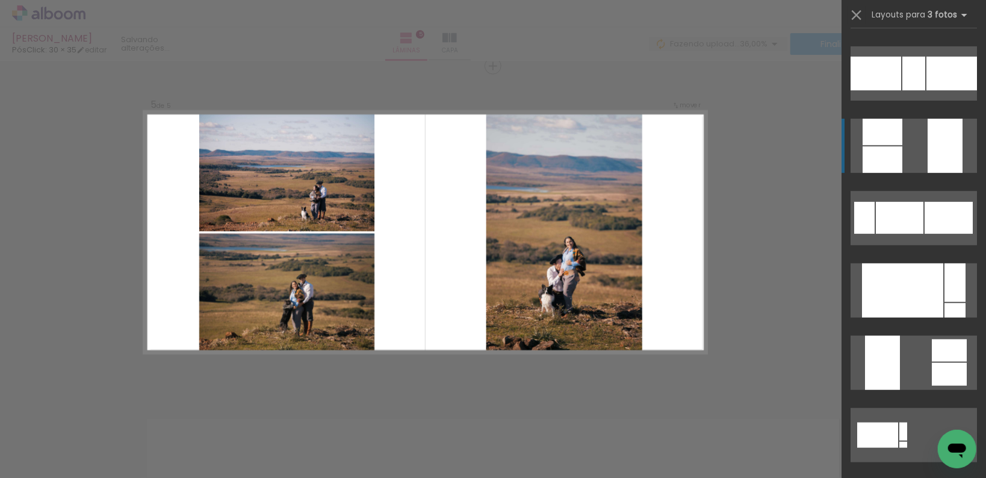
scroll to position [337, 0]
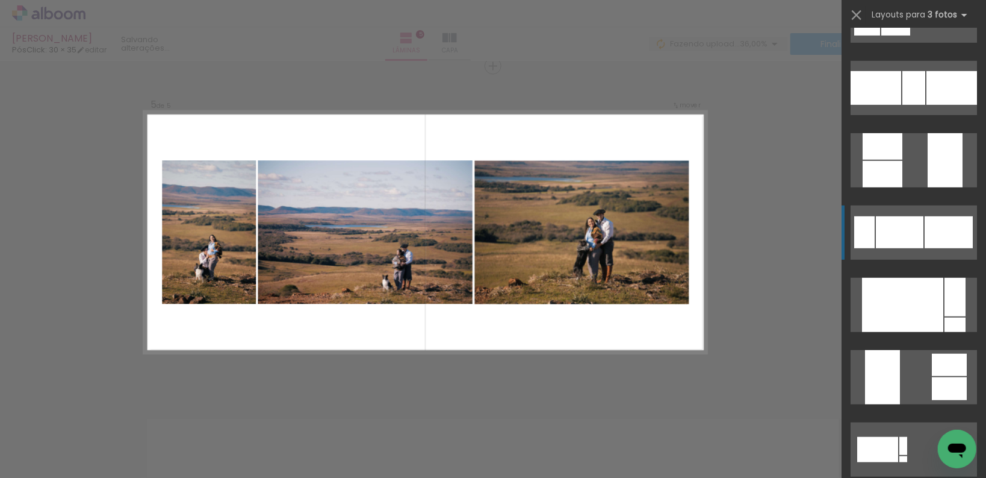
click at [915, 105] on div at bounding box center [914, 88] width 23 height 34
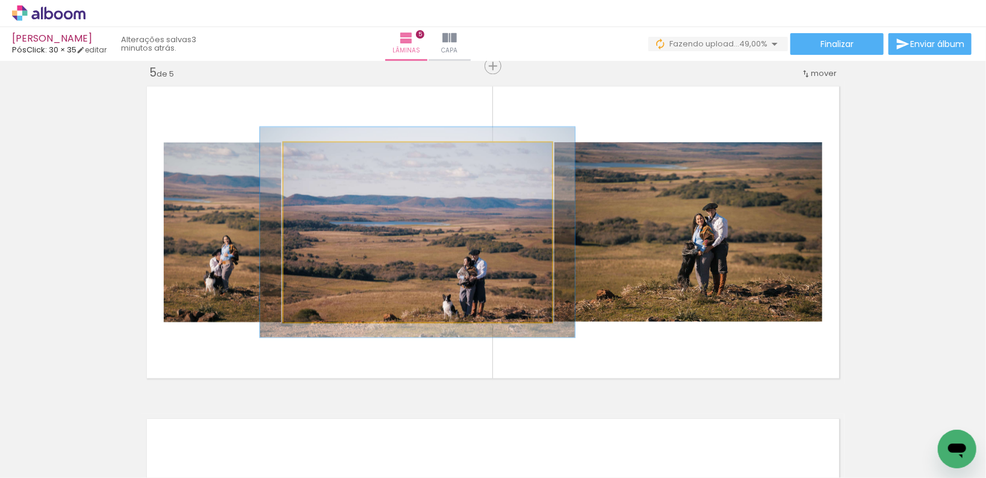
drag, startPoint x: 313, startPoint y: 158, endPoint x: 319, endPoint y: 161, distance: 7.3
type paper-slider "117"
click at [319, 161] on div at bounding box center [319, 154] width 19 height 19
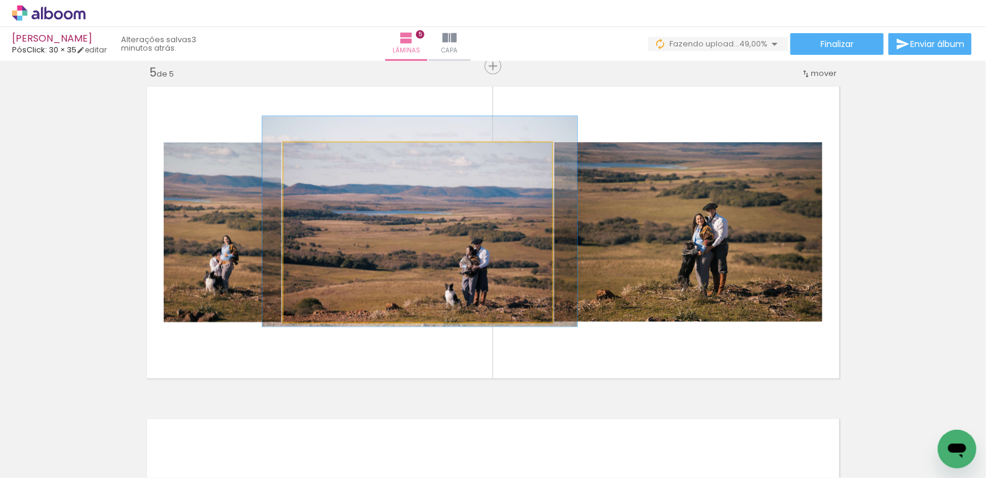
drag, startPoint x: 422, startPoint y: 207, endPoint x: 424, endPoint y: 196, distance: 11.1
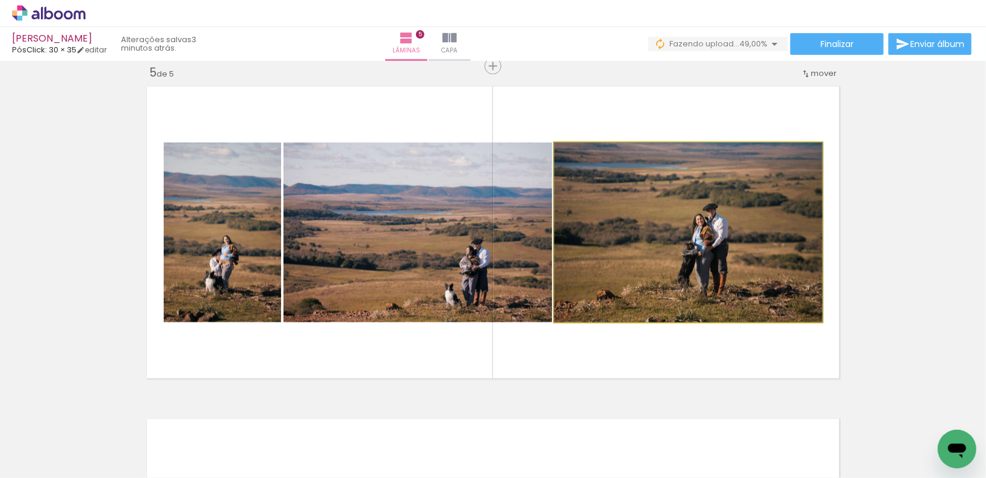
click at [636, 269] on quentale-photo at bounding box center [689, 231] width 268 height 179
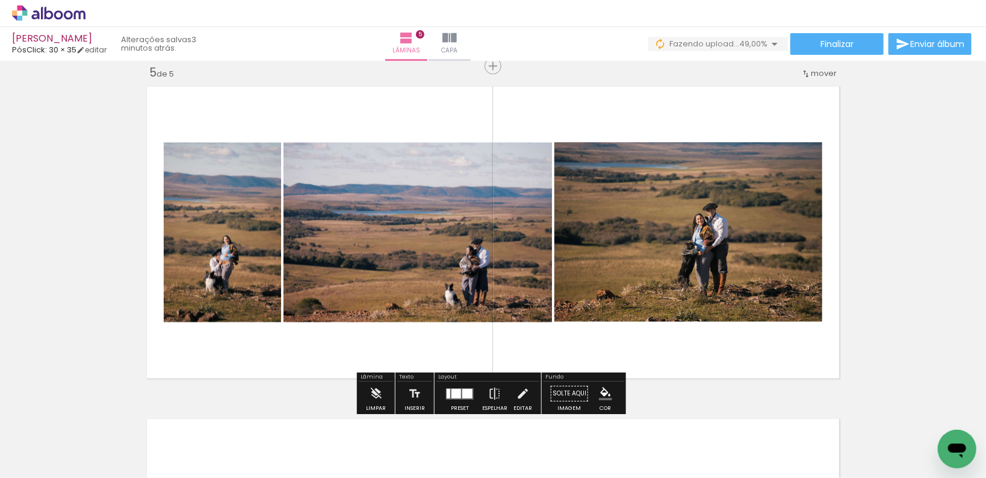
click at [211, 243] on quentale-photo at bounding box center [222, 231] width 117 height 179
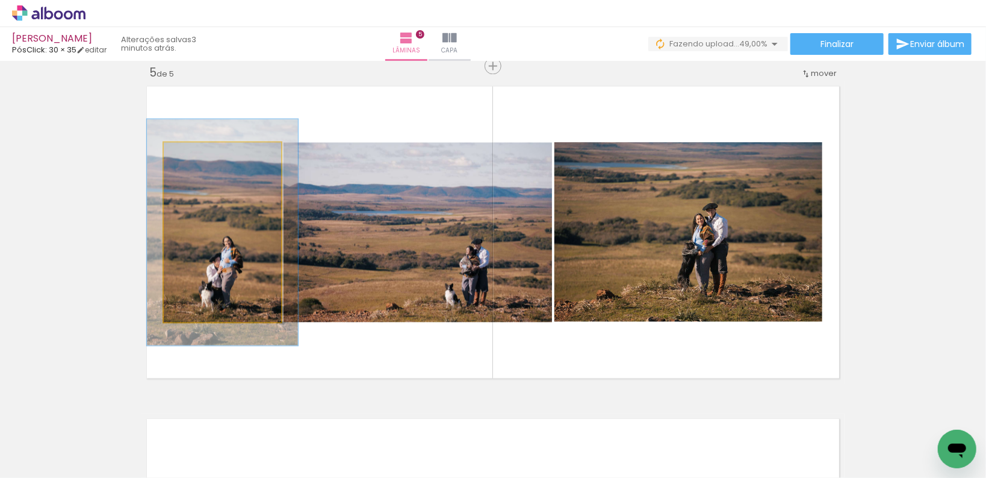
drag, startPoint x: 195, startPoint y: 154, endPoint x: 208, endPoint y: 156, distance: 13.5
click at [207, 156] on div at bounding box center [202, 154] width 19 height 19
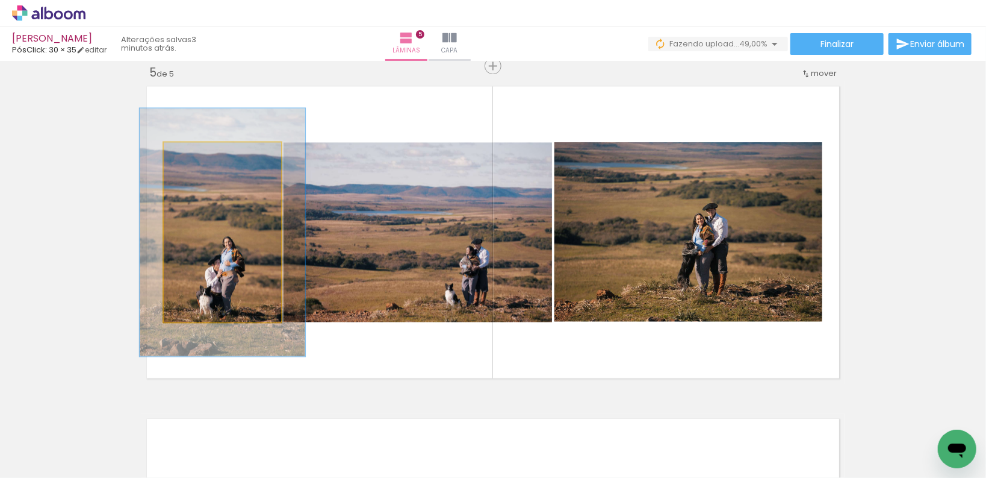
drag, startPoint x: 199, startPoint y: 155, endPoint x: 205, endPoint y: 159, distance: 7.5
type paper-slider "143"
click at [205, 159] on div at bounding box center [210, 154] width 11 height 11
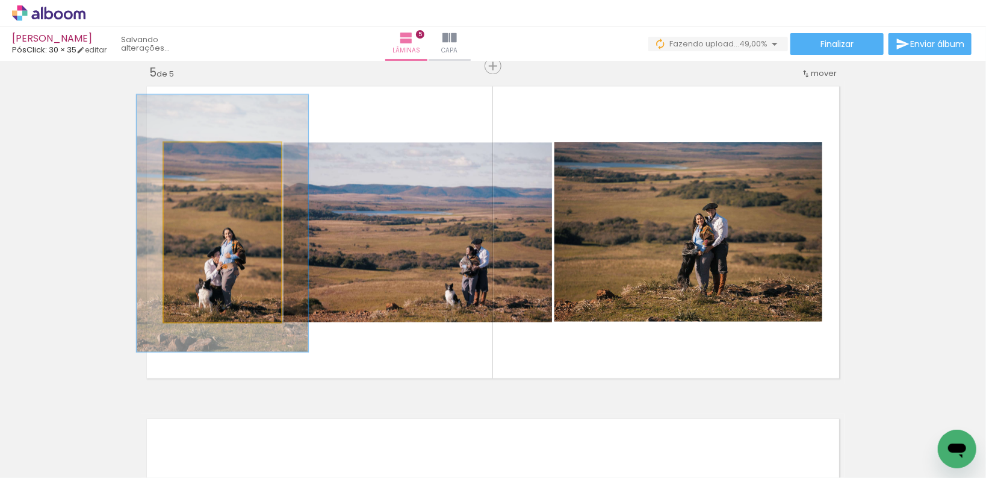
drag, startPoint x: 230, startPoint y: 219, endPoint x: 230, endPoint y: 210, distance: 9.0
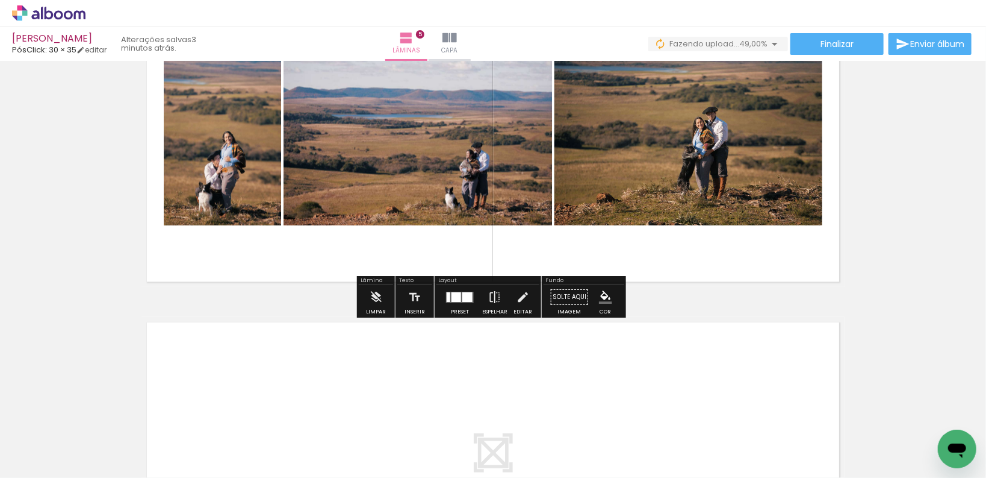
scroll to position [1682, 0]
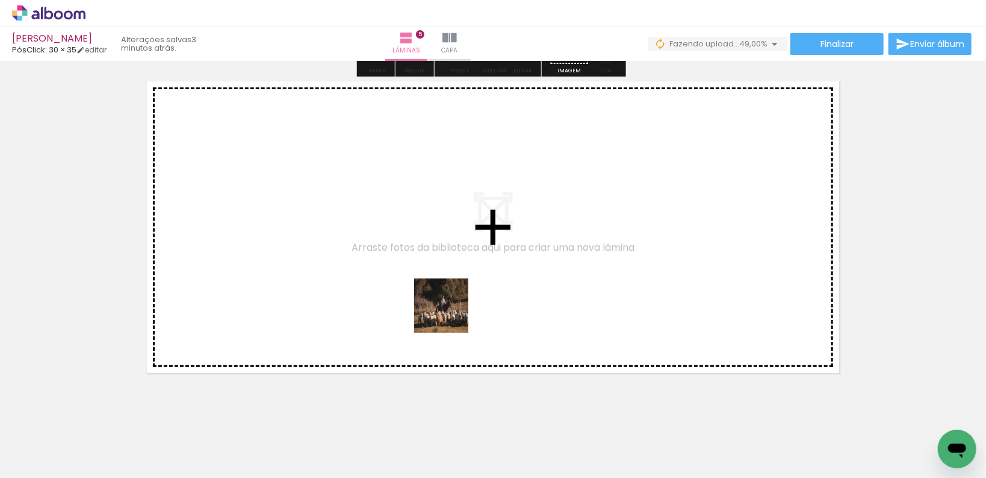
drag, startPoint x: 758, startPoint y: 447, endPoint x: 381, endPoint y: 276, distance: 413.9
click at [381, 276] on quentale-workspace at bounding box center [493, 239] width 986 height 478
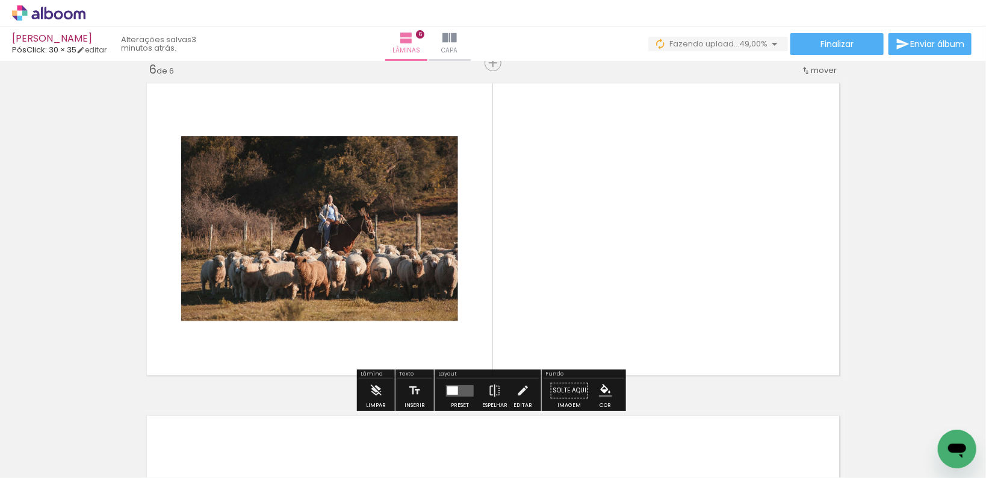
scroll to position [1677, 0]
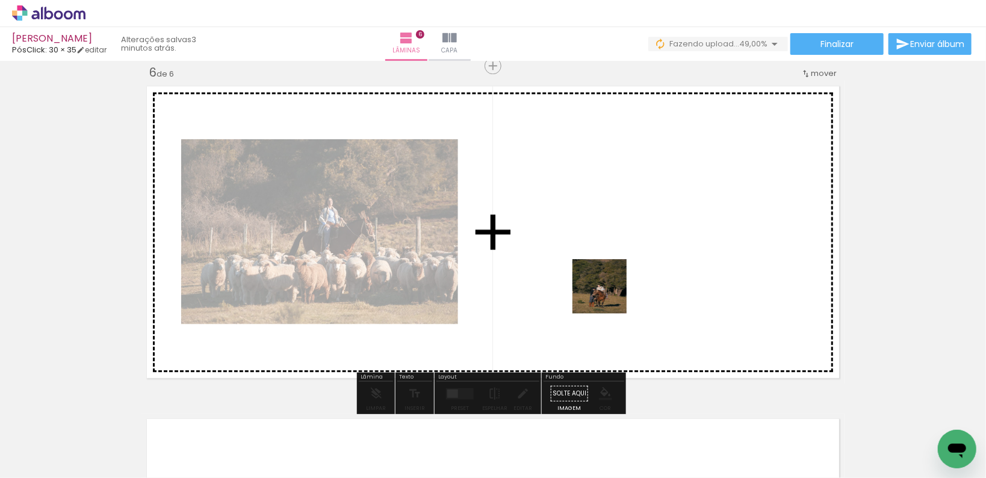
drag, startPoint x: 806, startPoint y: 437, endPoint x: 551, endPoint y: 247, distance: 318.0
click at [551, 247] on quentale-workspace at bounding box center [493, 239] width 986 height 478
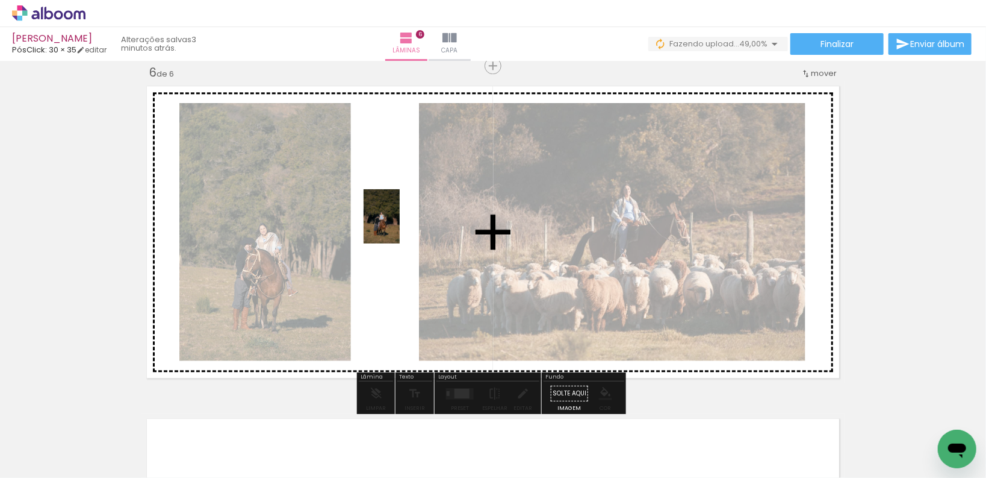
drag, startPoint x: 880, startPoint y: 431, endPoint x: 395, endPoint y: 223, distance: 528.2
click at [395, 223] on quentale-workspace at bounding box center [493, 239] width 986 height 478
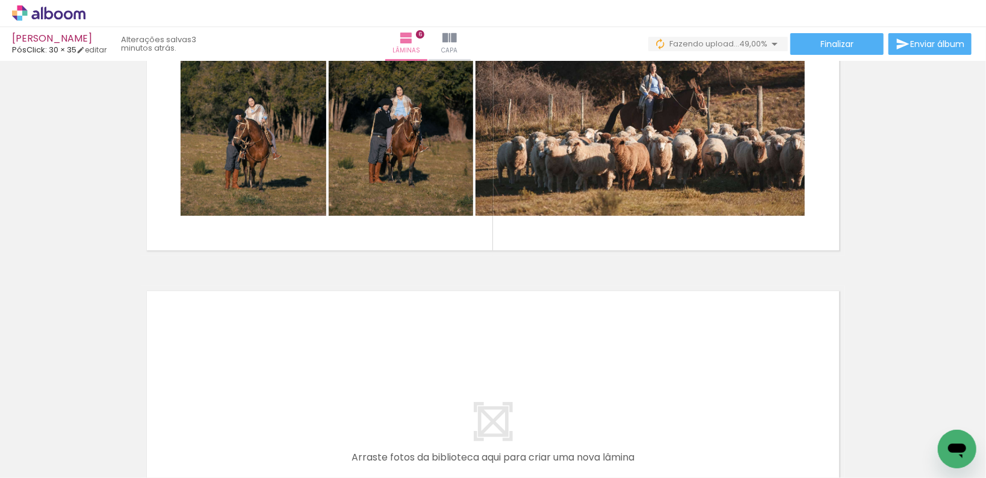
scroll to position [1870, 0]
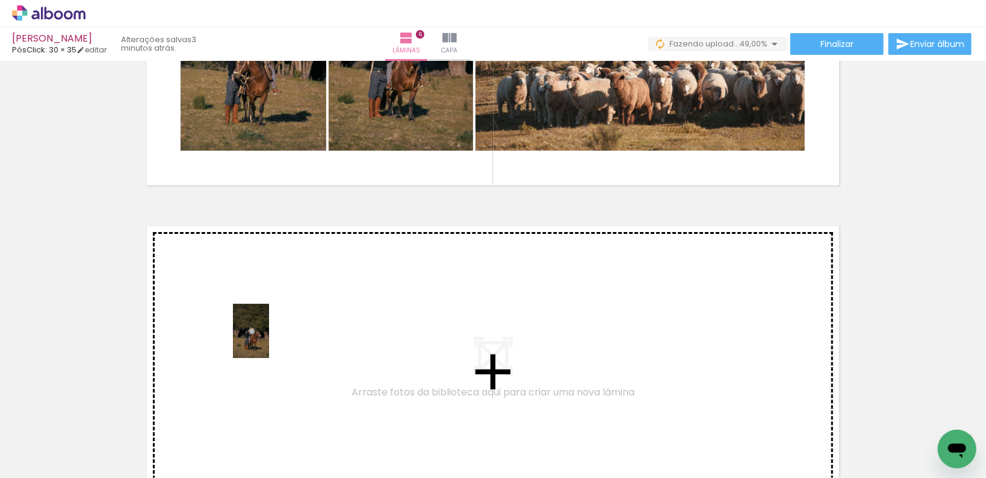
drag, startPoint x: 446, startPoint y: 444, endPoint x: 269, endPoint y: 340, distance: 205.2
click at [269, 340] on quentale-workspace at bounding box center [493, 239] width 986 height 478
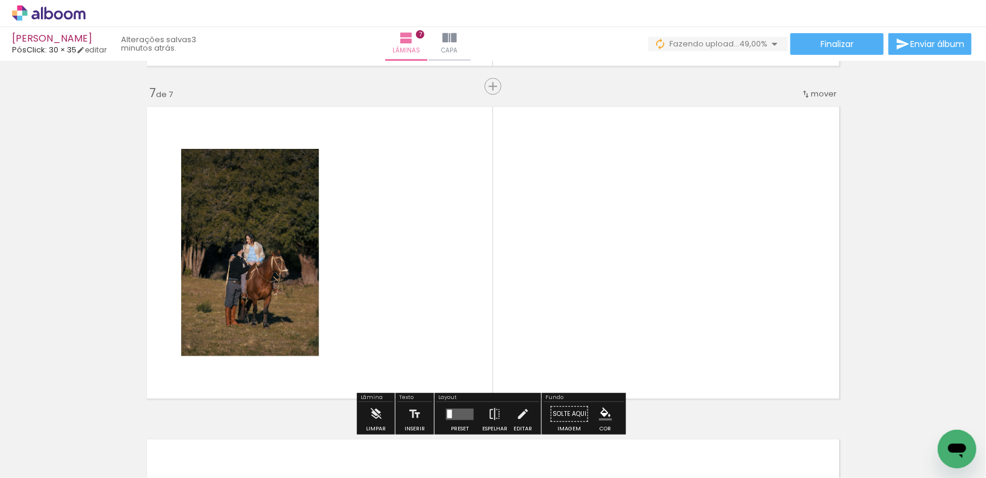
scroll to position [2009, 0]
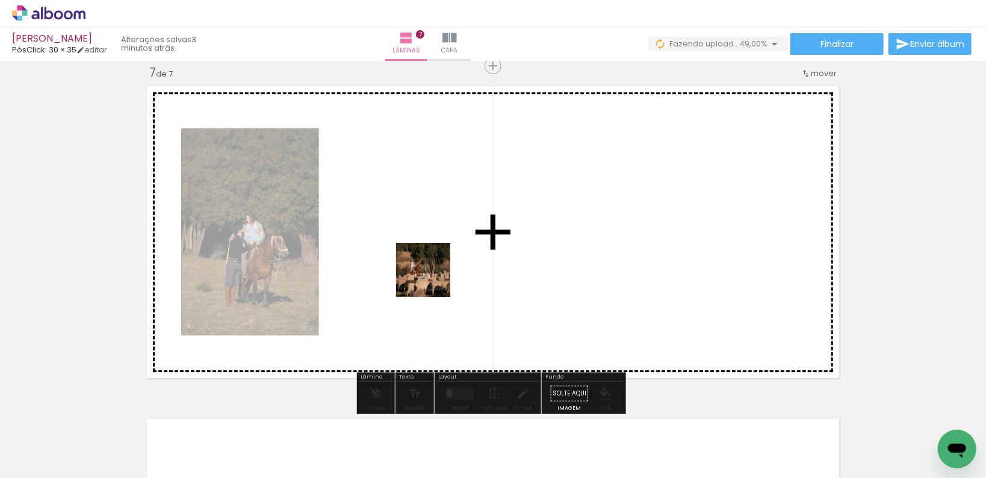
drag, startPoint x: 499, startPoint y: 430, endPoint x: 426, endPoint y: 251, distance: 193.1
click at [426, 251] on quentale-workspace at bounding box center [493, 239] width 986 height 478
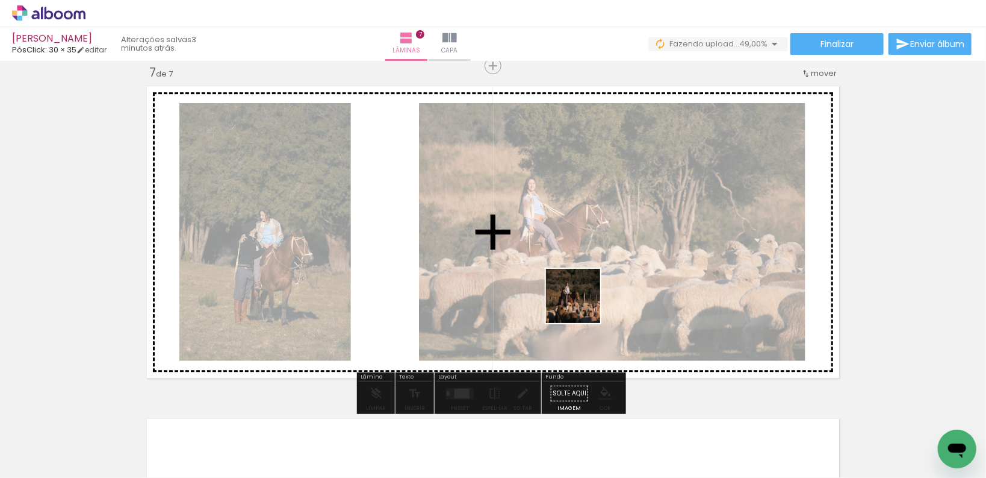
drag, startPoint x: 597, startPoint y: 450, endPoint x: 577, endPoint y: 275, distance: 177.0
click at [577, 275] on quentale-workspace at bounding box center [493, 239] width 986 height 478
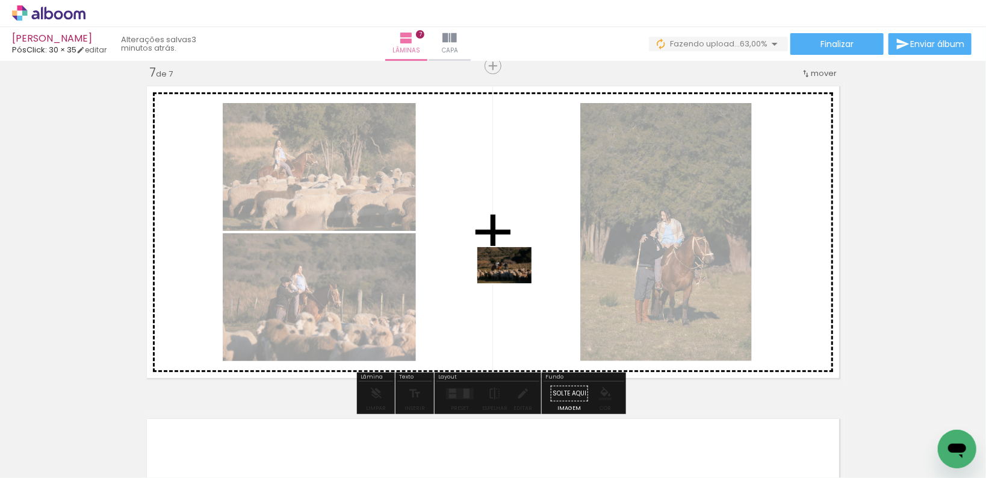
drag, startPoint x: 655, startPoint y: 446, endPoint x: 514, endPoint y: 283, distance: 215.6
click at [514, 283] on quentale-workspace at bounding box center [493, 239] width 986 height 478
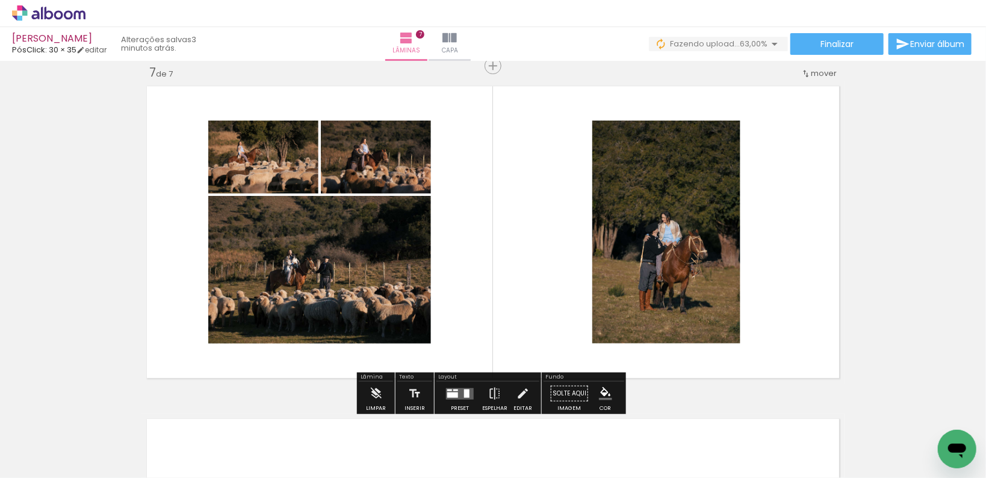
click at [453, 403] on quentale-thumb at bounding box center [441, 436] width 67 height 69
click at [456, 388] on quentale-layouter at bounding box center [460, 392] width 28 height 11
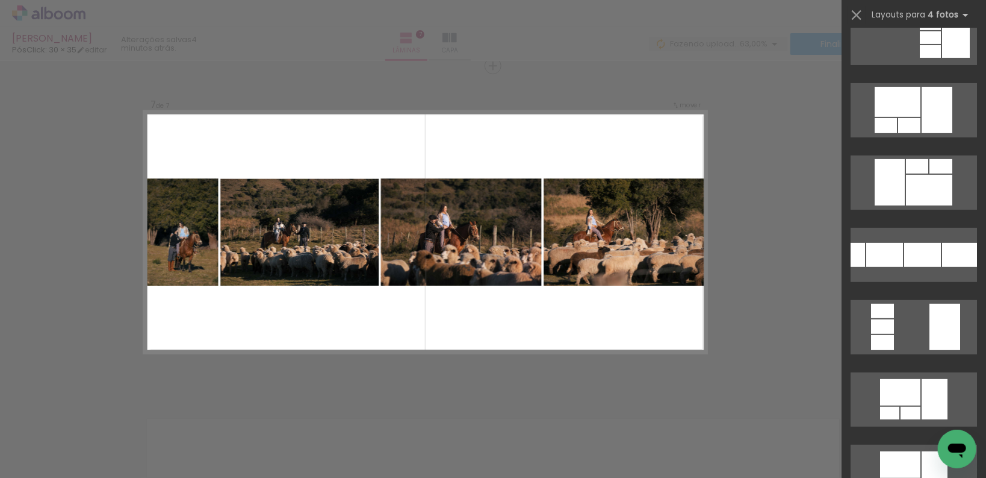
scroll to position [289, 0]
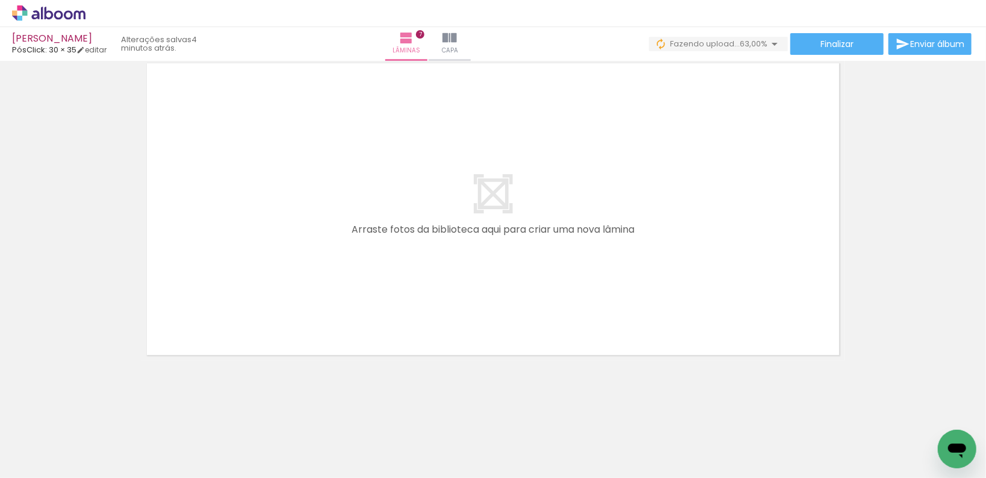
scroll to position [0, 1423]
